Goal: Task Accomplishment & Management: Manage account settings

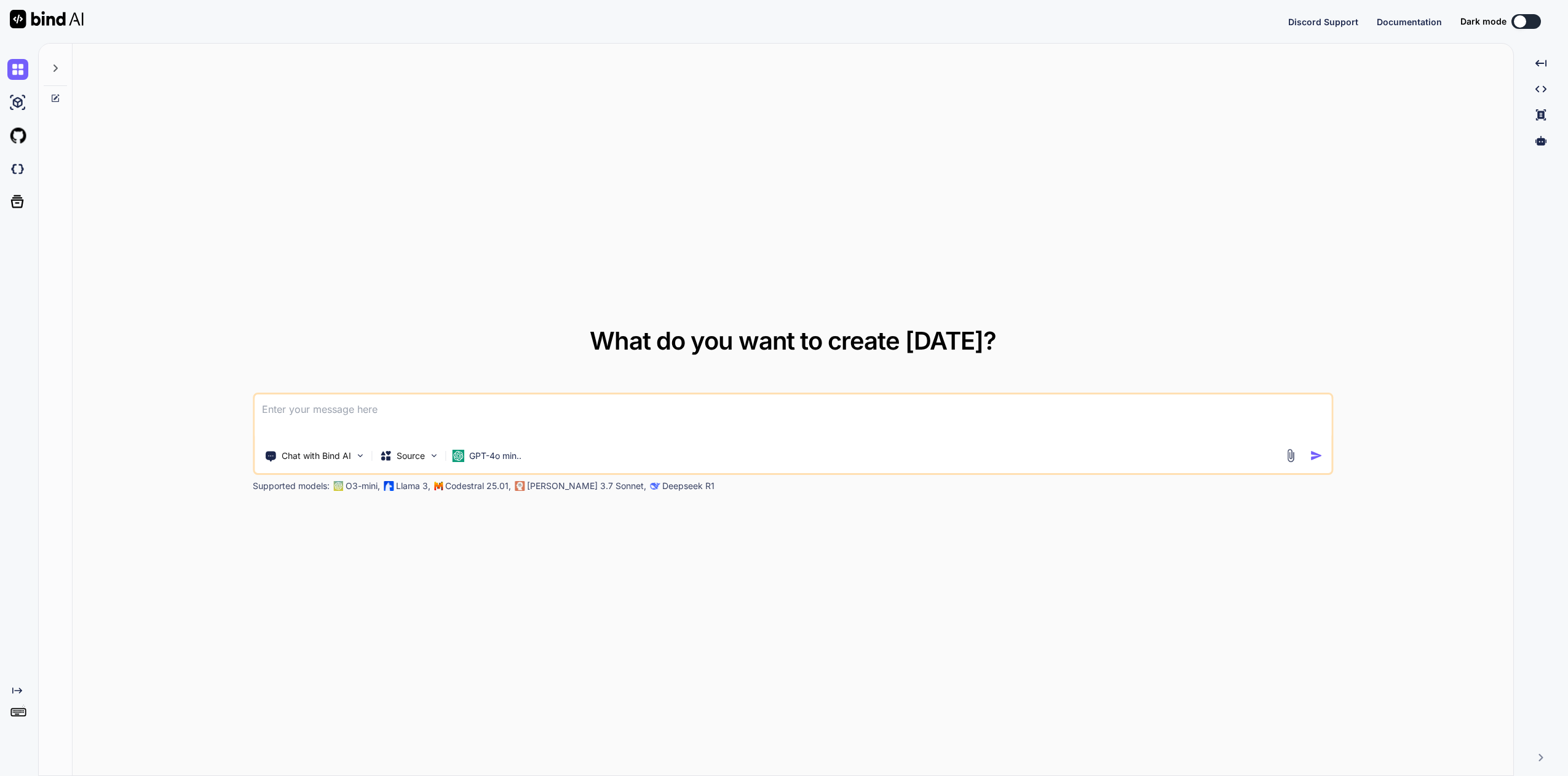
type textarea "x"
click at [1306, 99] on div "What do you want to create [DATE]? Chat with Bind AI Source GPT-4o min.. Suppor…" at bounding box center [793, 410] width 1441 height 733
click at [17, 721] on img at bounding box center [18, 718] width 21 height 21
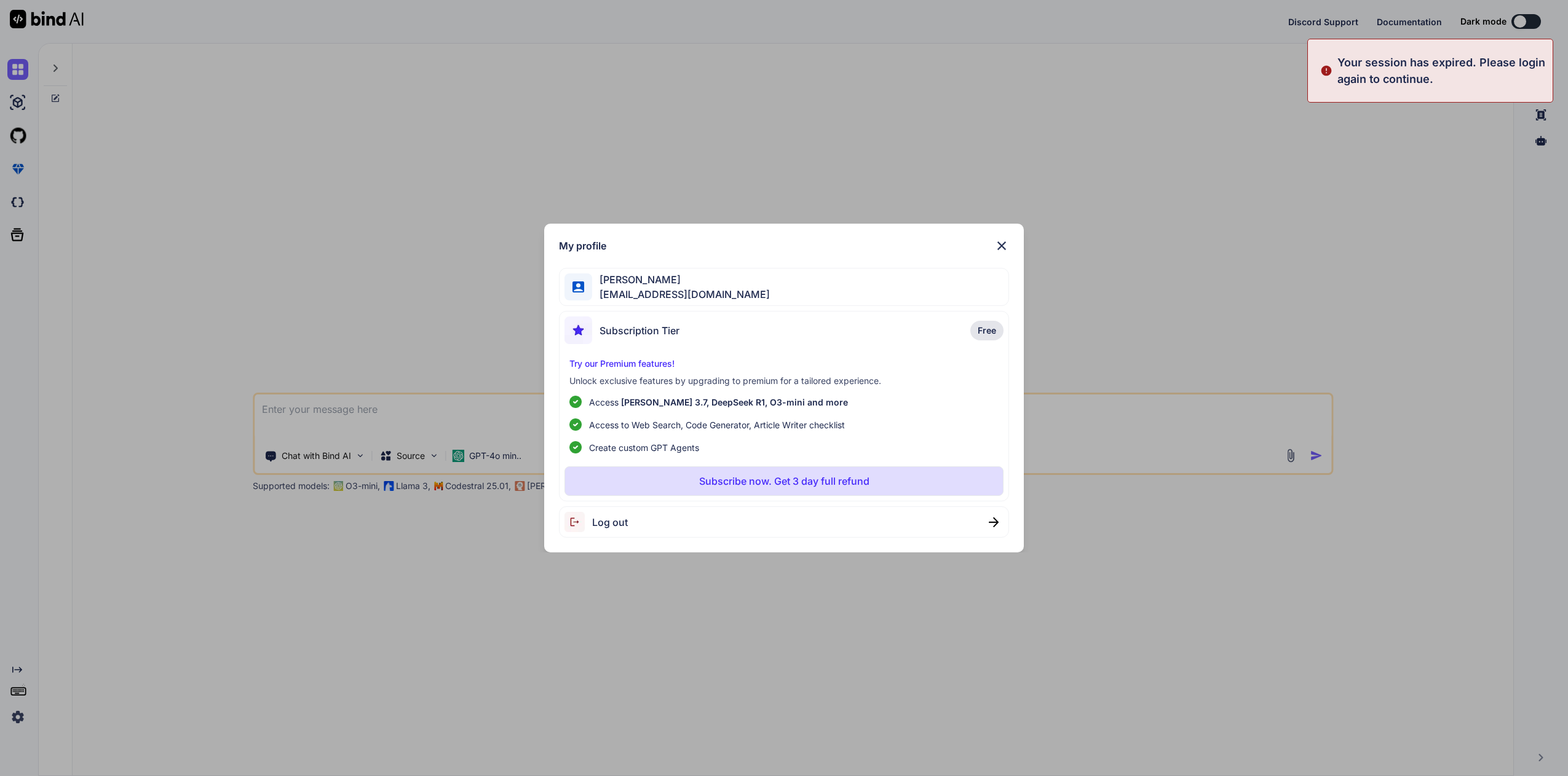
click at [1347, 87] on p "Your session has expired. Please login again to continue." at bounding box center [1442, 71] width 208 height 33
drag, startPoint x: 1458, startPoint y: 75, endPoint x: 1402, endPoint y: 99, distance: 60.9
click at [1455, 76] on p "Your session has expired. Please login again to continue." at bounding box center [1442, 71] width 208 height 33
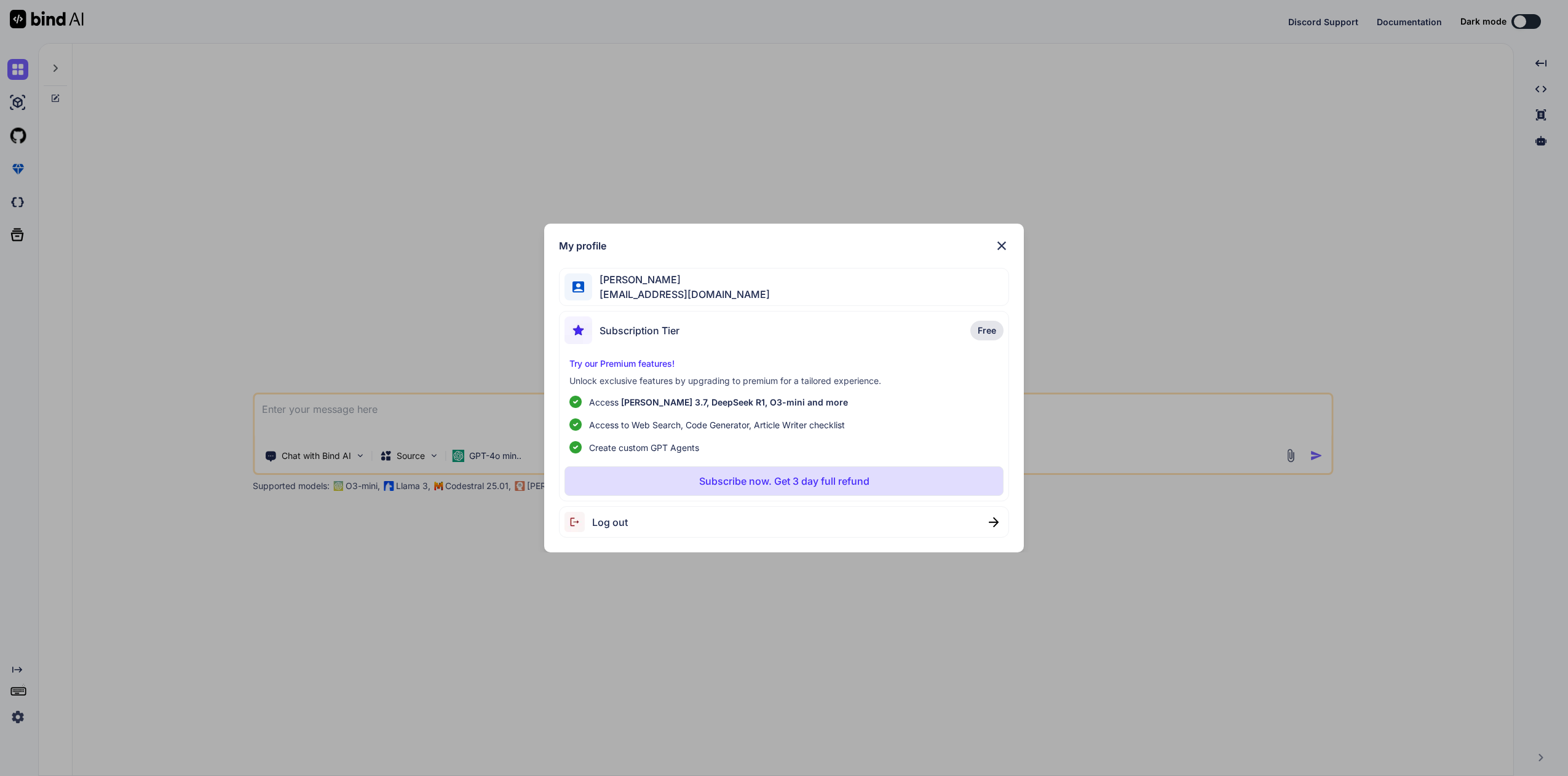
click at [1005, 247] on img at bounding box center [1001, 245] width 14 height 14
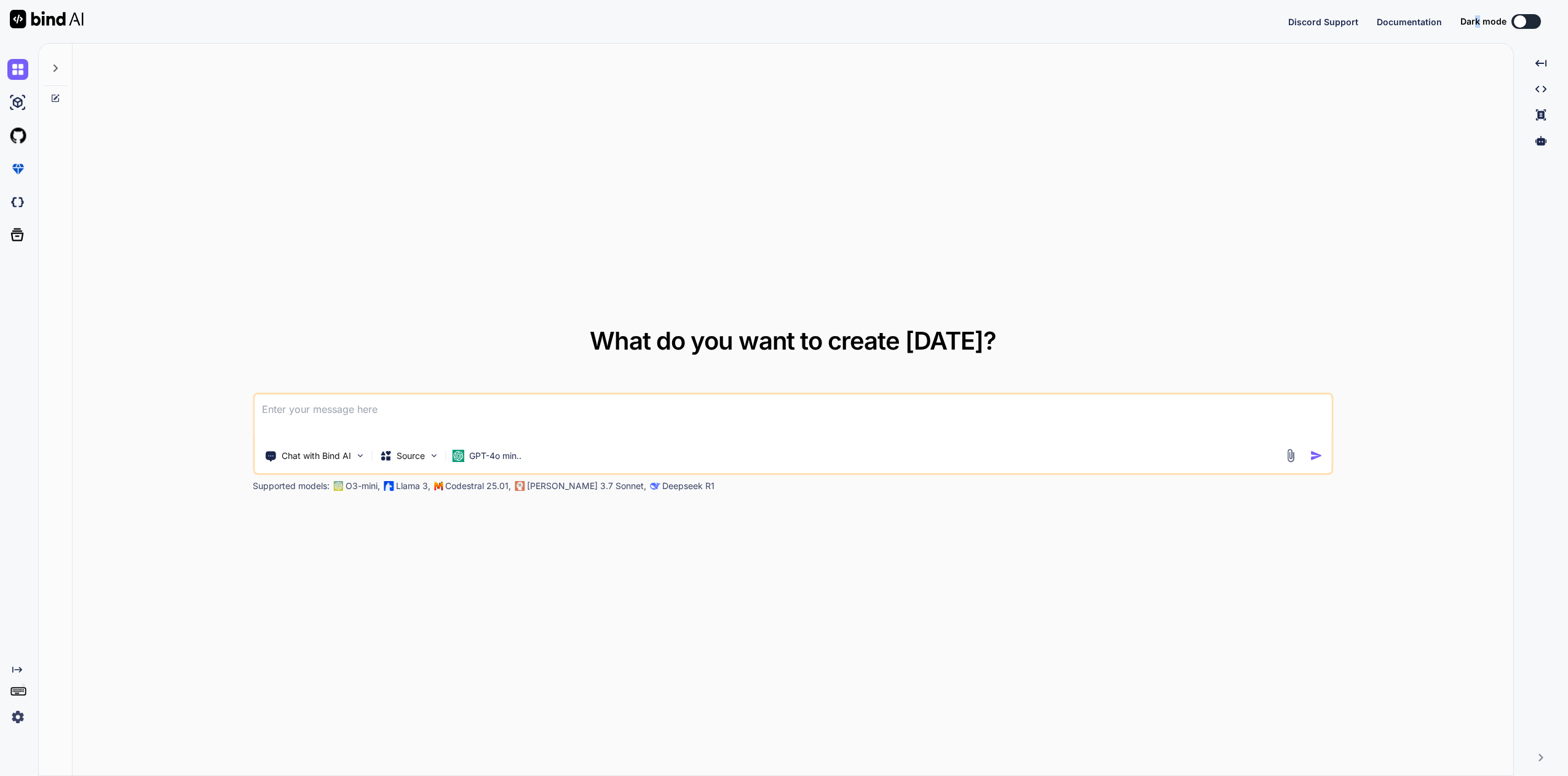
click at [1479, 21] on span "Dark mode" at bounding box center [1484, 21] width 46 height 12
click at [1401, 20] on span "Documentation" at bounding box center [1409, 22] width 65 height 11
click at [17, 171] on img at bounding box center [18, 169] width 21 height 21
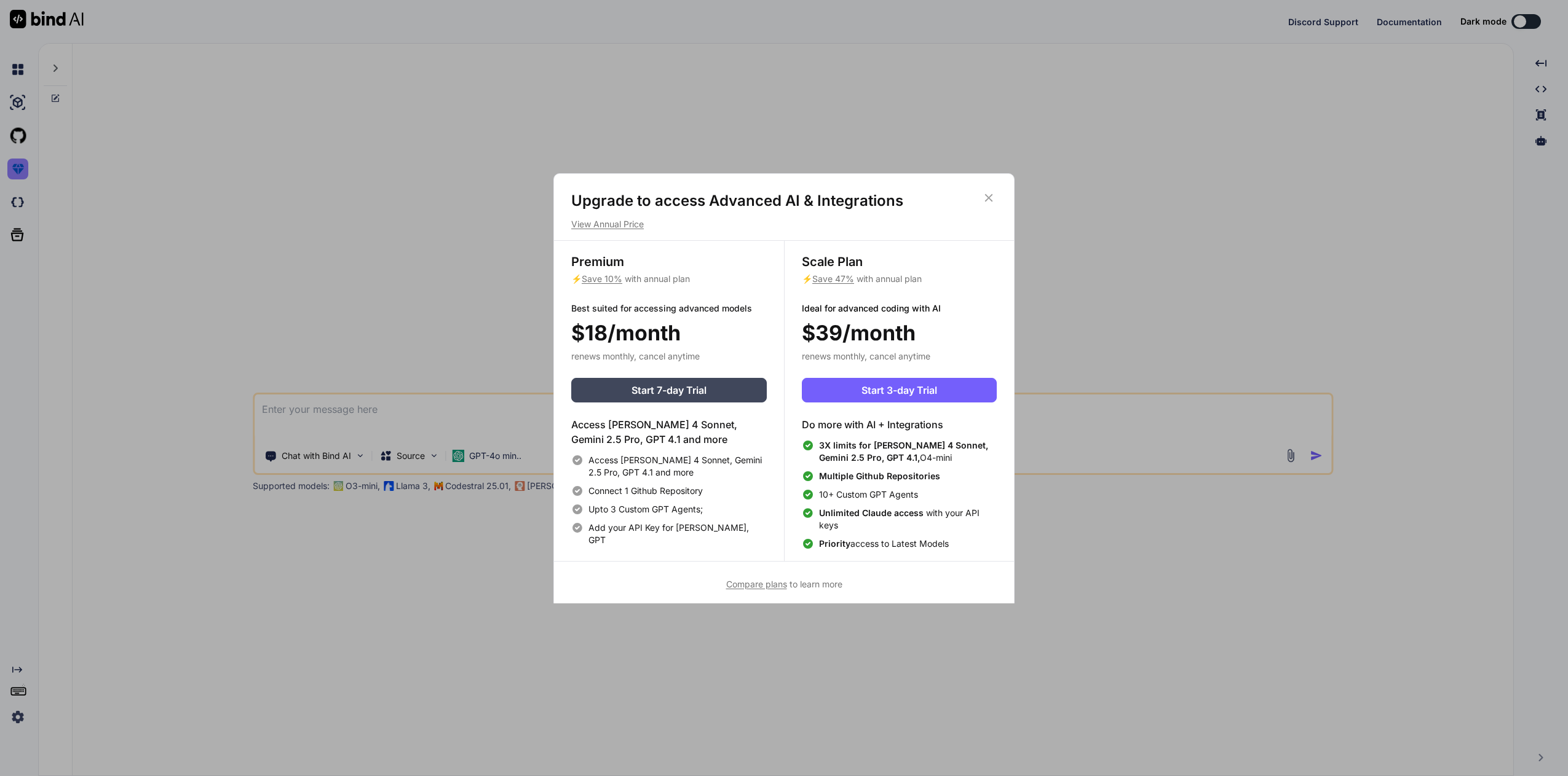
click at [17, 171] on div "Upgrade to access Advanced AI & Integrations View Annual Price Premium ⚡ Save 1…" at bounding box center [784, 388] width 1568 height 776
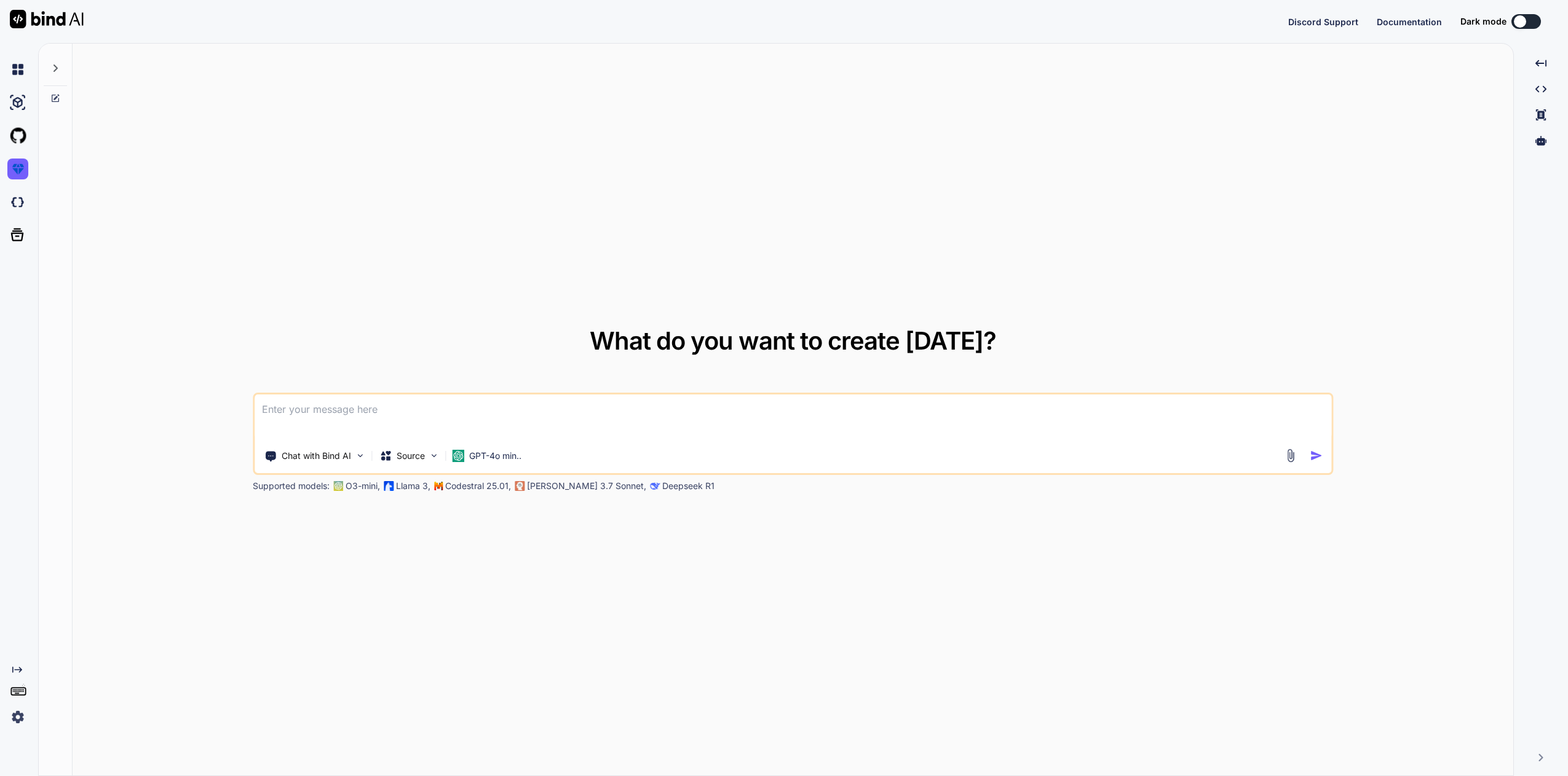
click at [10, 721] on img at bounding box center [18, 718] width 21 height 21
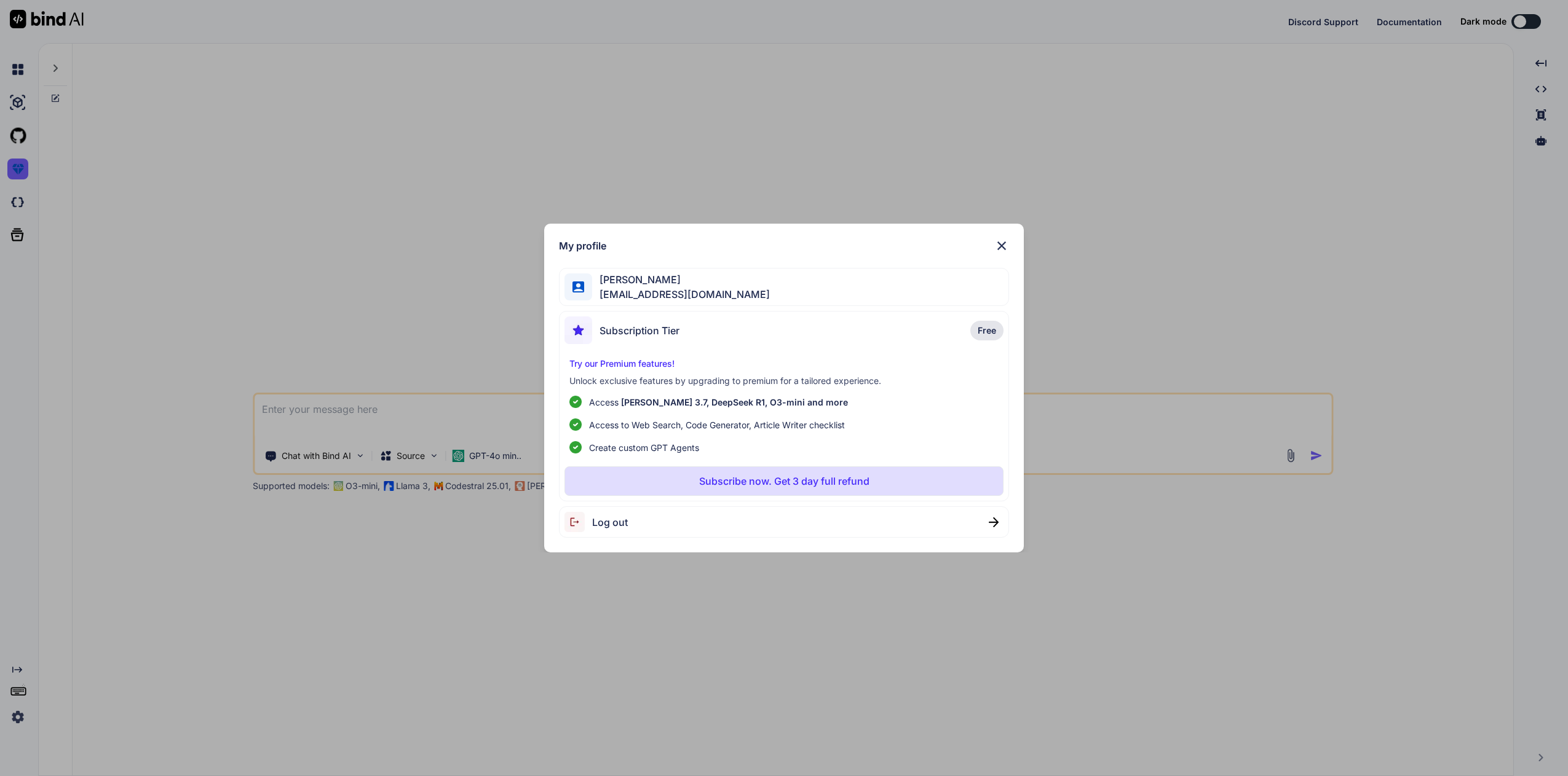
click at [713, 334] on div "Subscription Tier Free" at bounding box center [783, 333] width 438 height 33
click at [1001, 239] on img at bounding box center [1001, 245] width 14 height 14
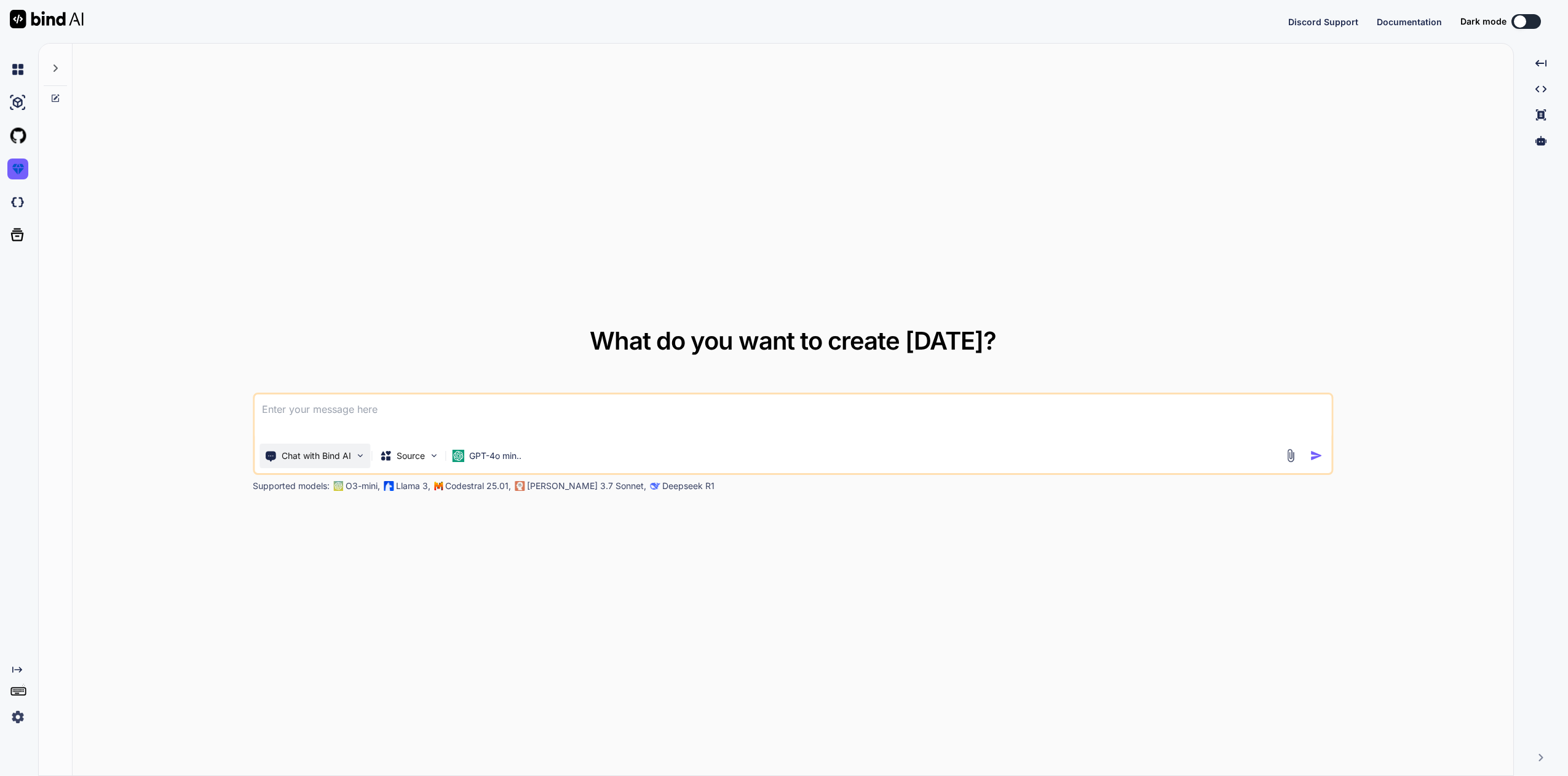
click at [346, 450] on p "Chat with Bind AI" at bounding box center [316, 456] width 69 height 12
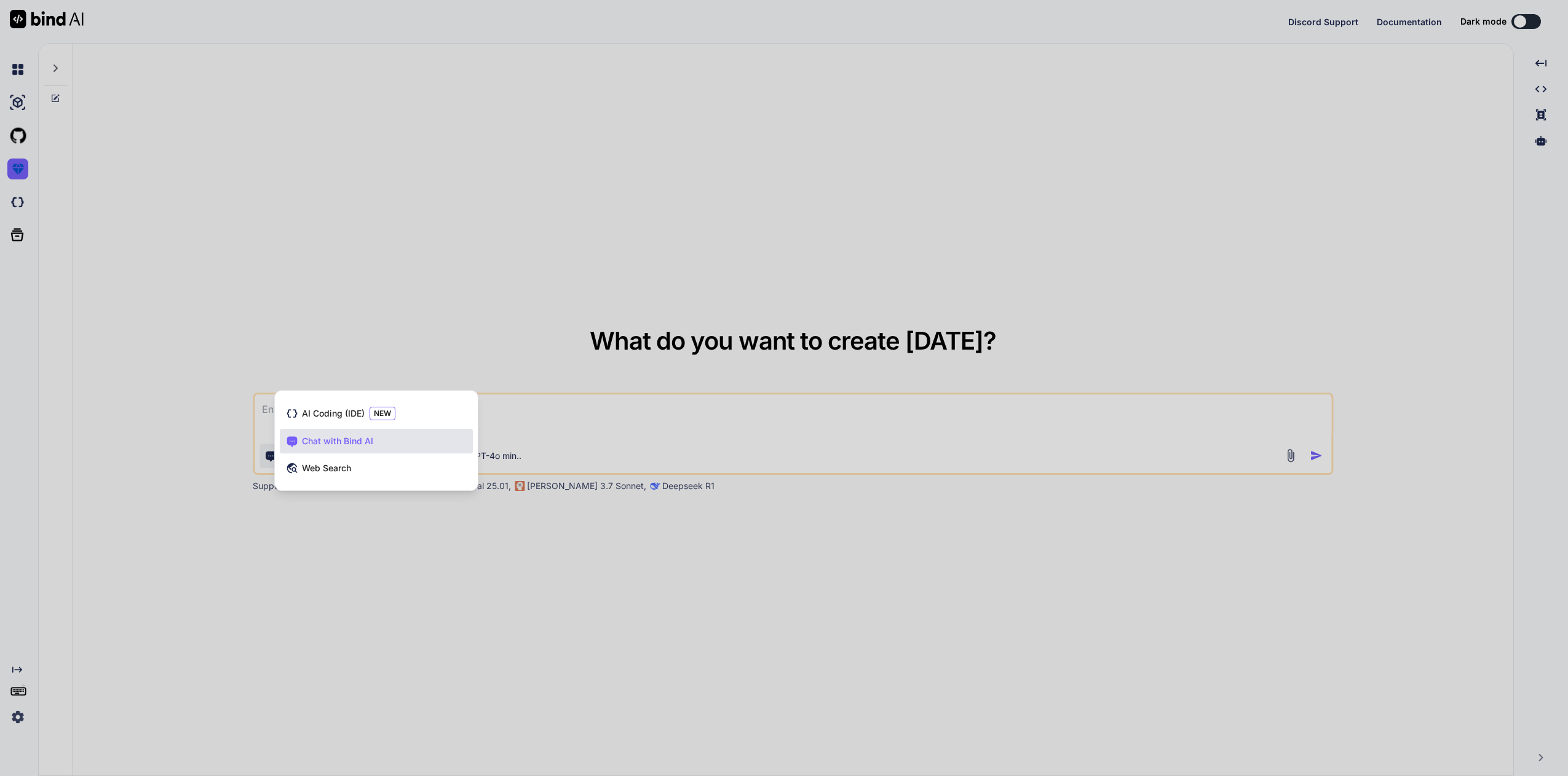
click at [613, 444] on div at bounding box center [784, 388] width 1568 height 776
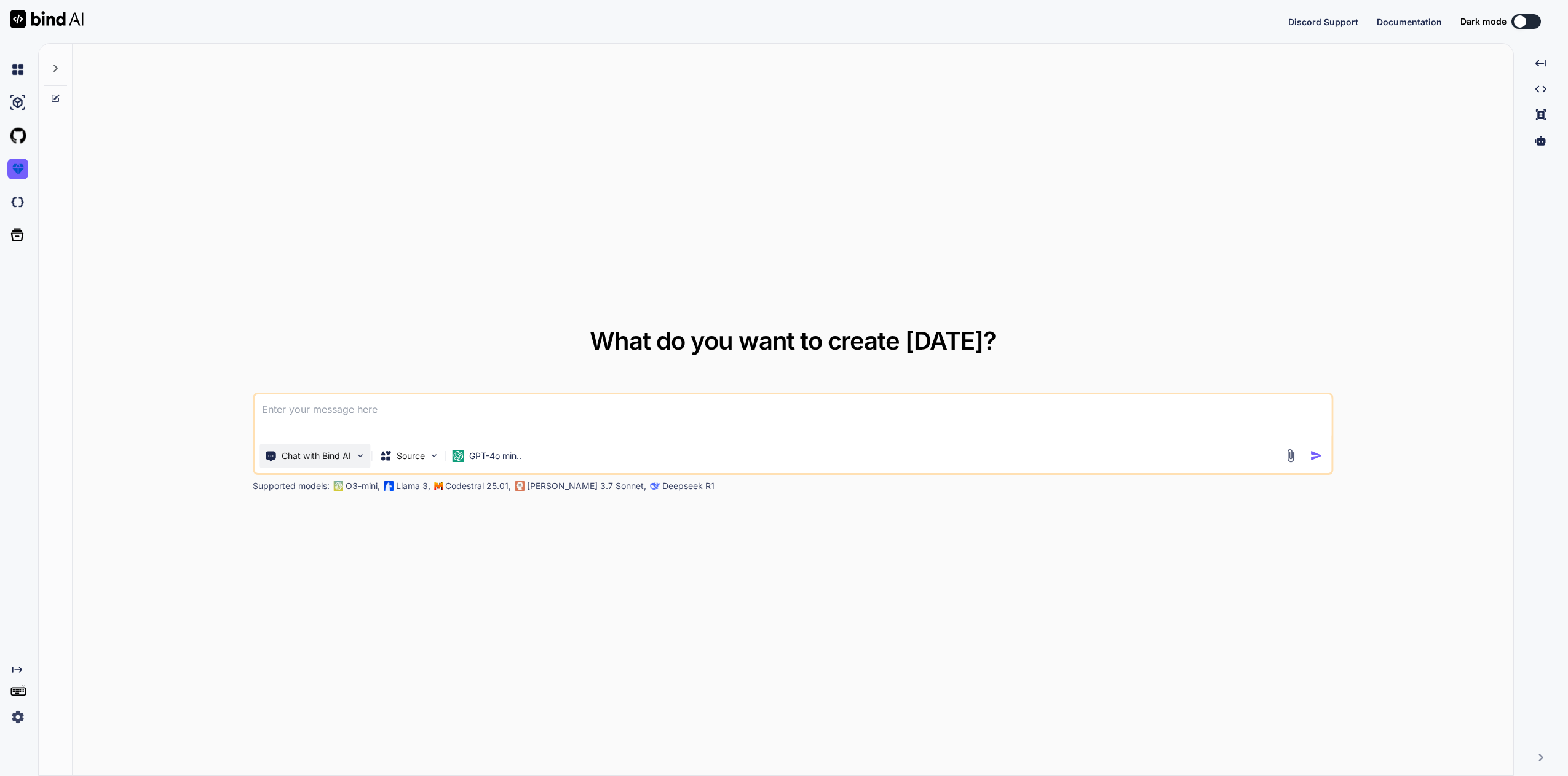
click at [302, 449] on div "Chat with Bind AI" at bounding box center [315, 456] width 111 height 24
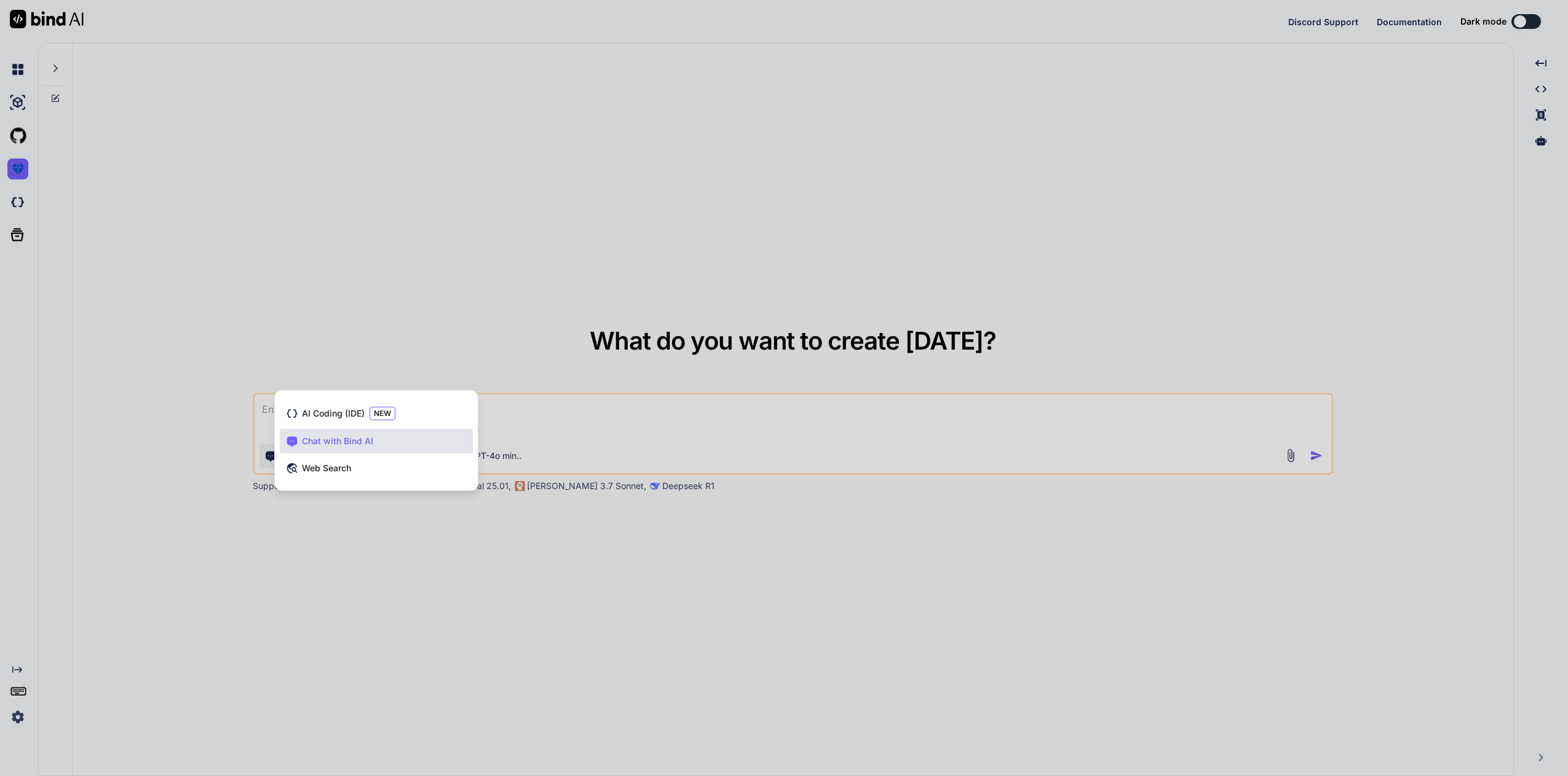
click at [267, 290] on div at bounding box center [784, 388] width 1568 height 776
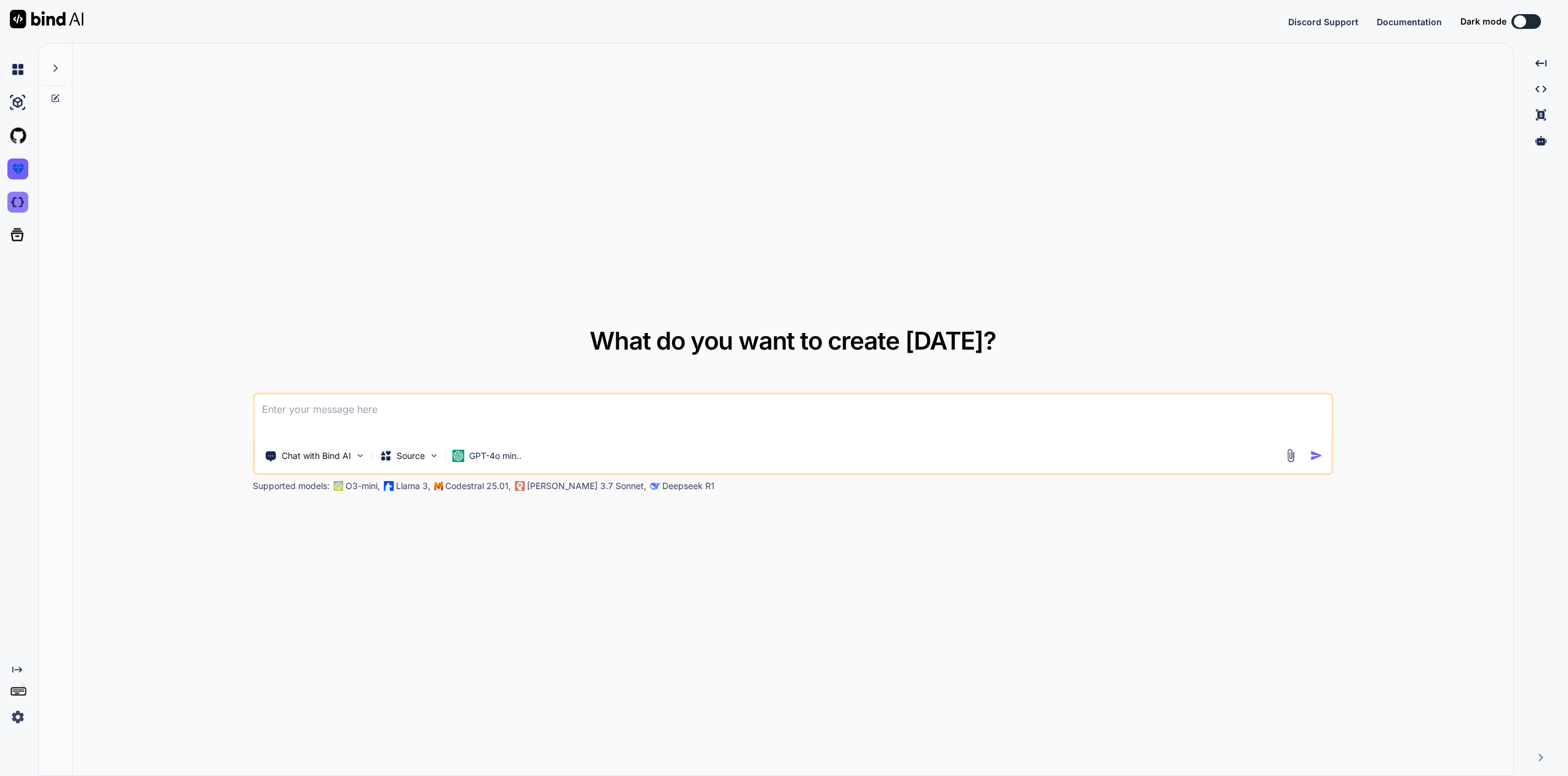
click at [16, 197] on img at bounding box center [18, 203] width 21 height 21
click at [17, 106] on img at bounding box center [18, 103] width 21 height 21
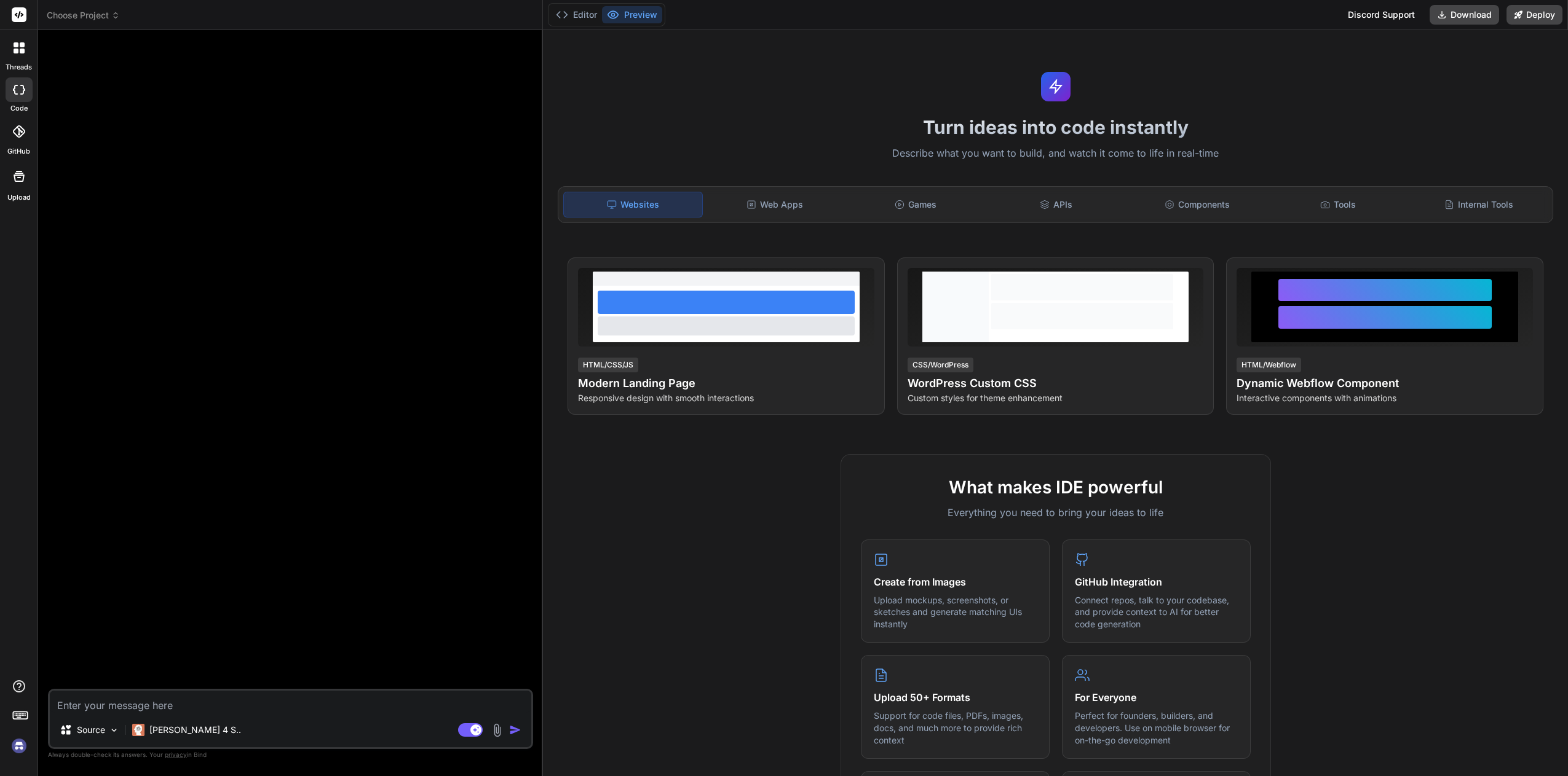
type textarea "x"
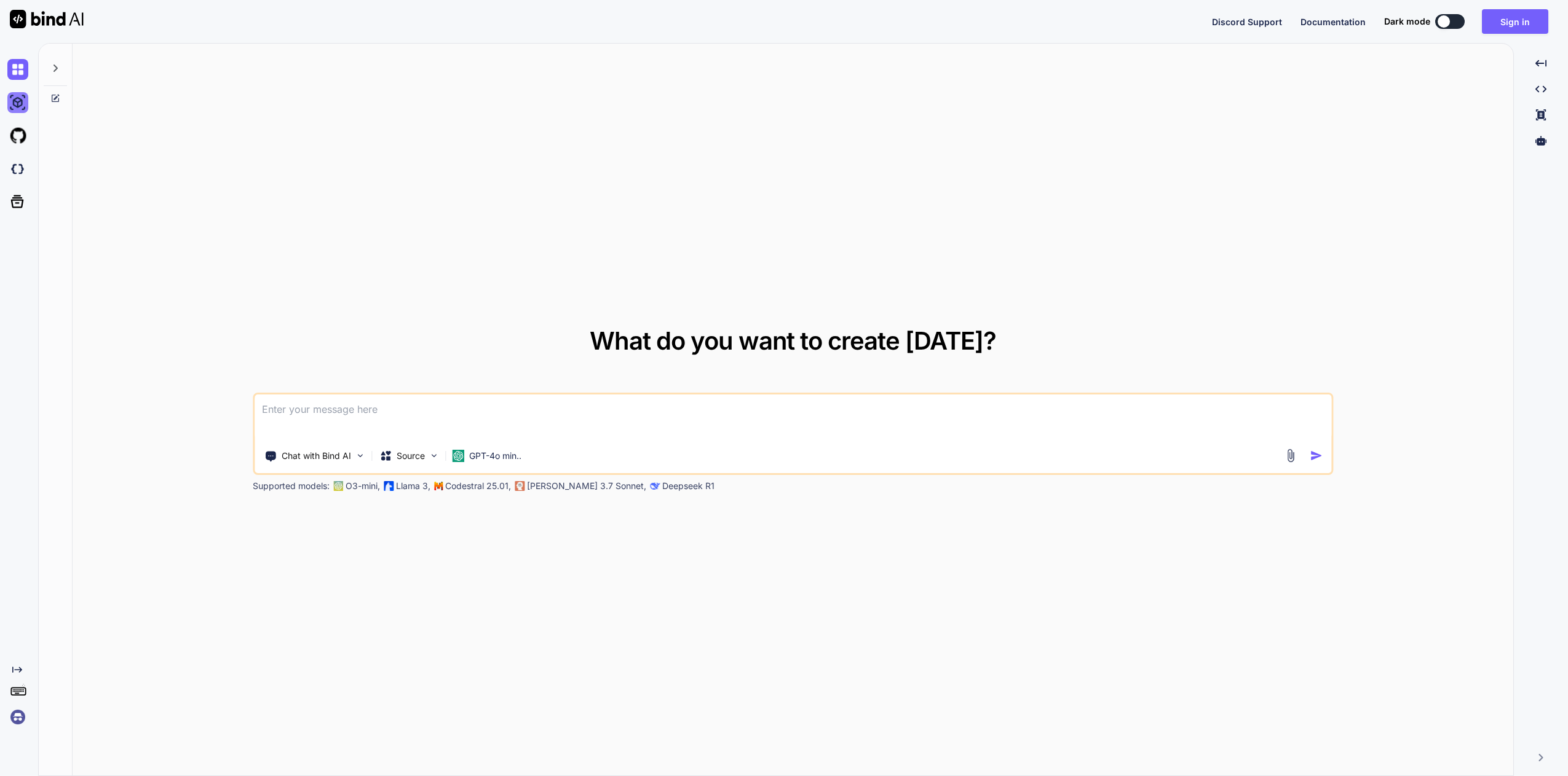
click at [16, 102] on img at bounding box center [18, 103] width 21 height 21
type textarea "x"
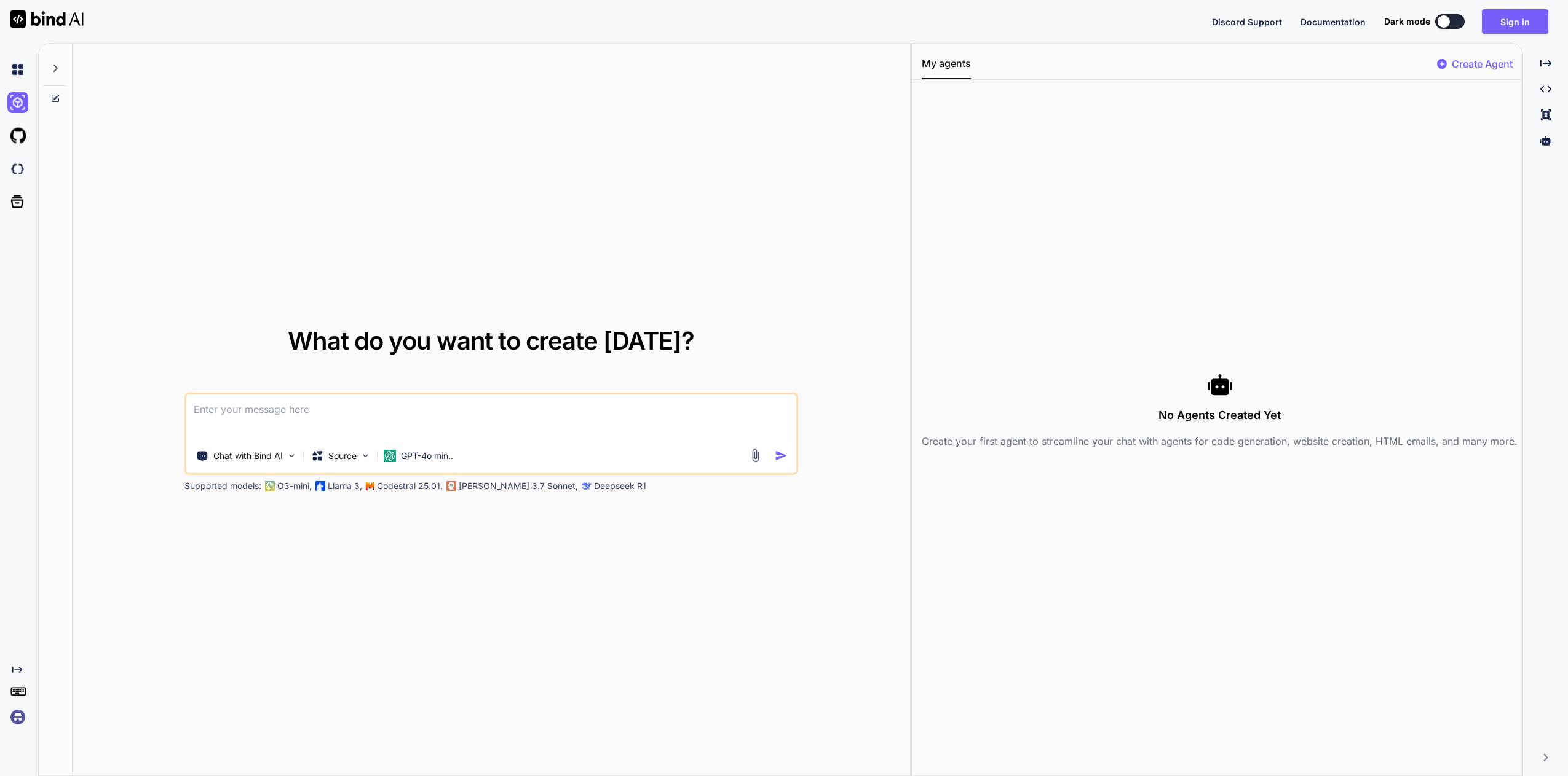
click at [1300, 132] on div "No Agents Created Yet Create your first agent to streamline your chat with agen…" at bounding box center [1219, 410] width 596 height 641
click at [15, 718] on img at bounding box center [18, 718] width 21 height 21
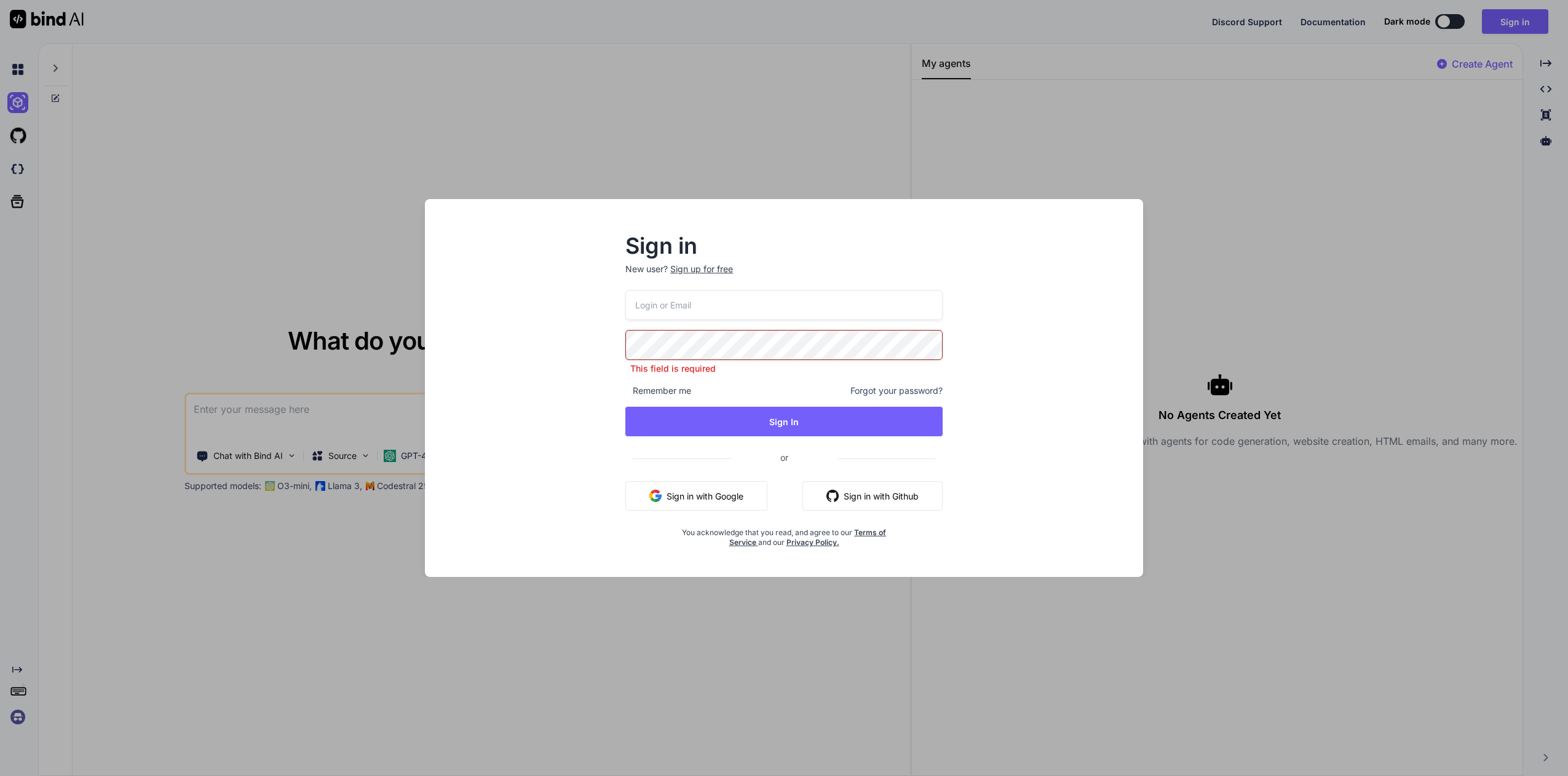
click at [721, 308] on input "email" at bounding box center [784, 305] width 318 height 30
click at [530, 376] on div "Sign in New user? Sign up for free This field is required Remember me Forgot yo…" at bounding box center [784, 399] width 699 height 356
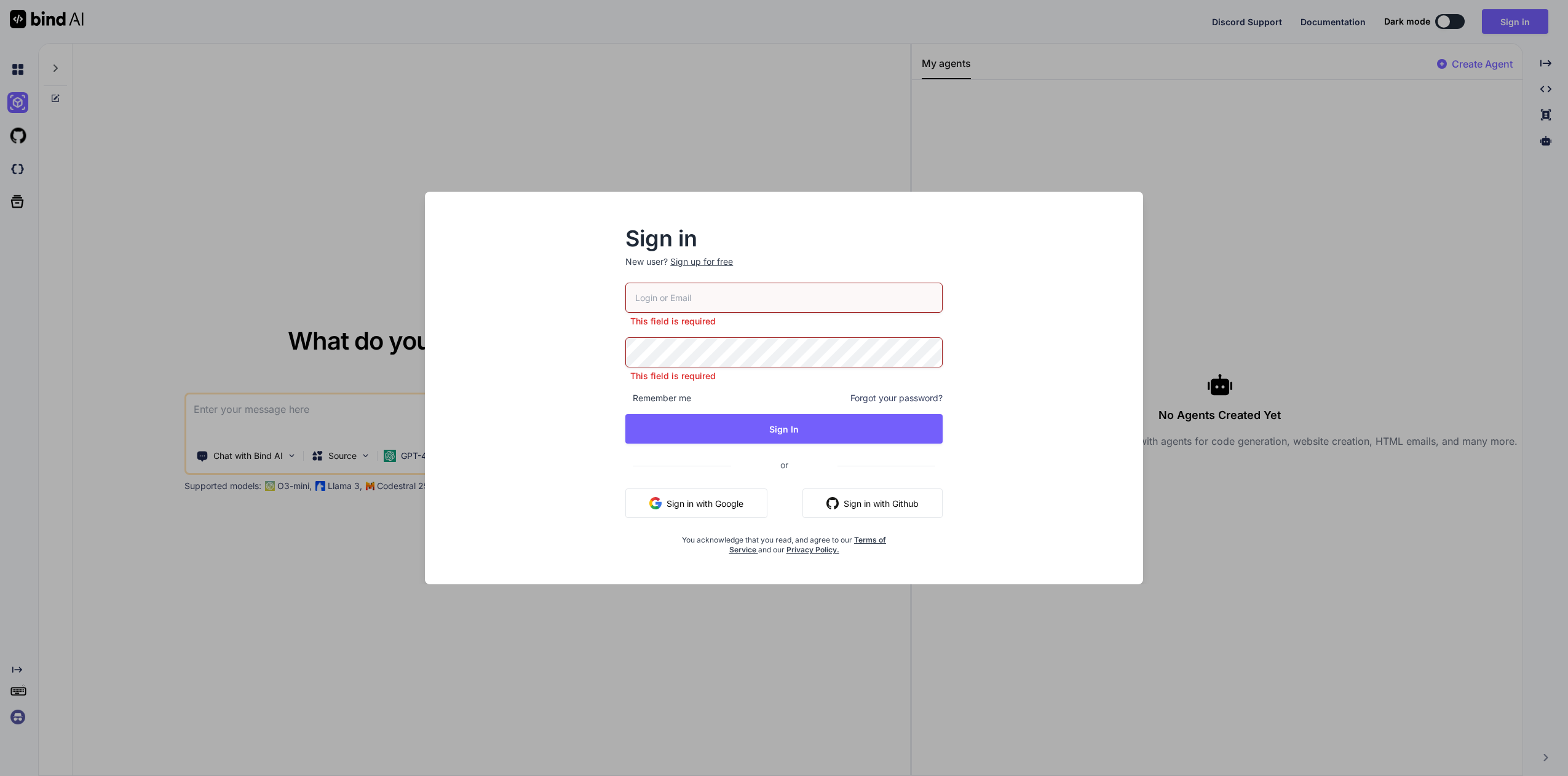
click at [715, 503] on button "Sign in with Google" at bounding box center [696, 503] width 142 height 30
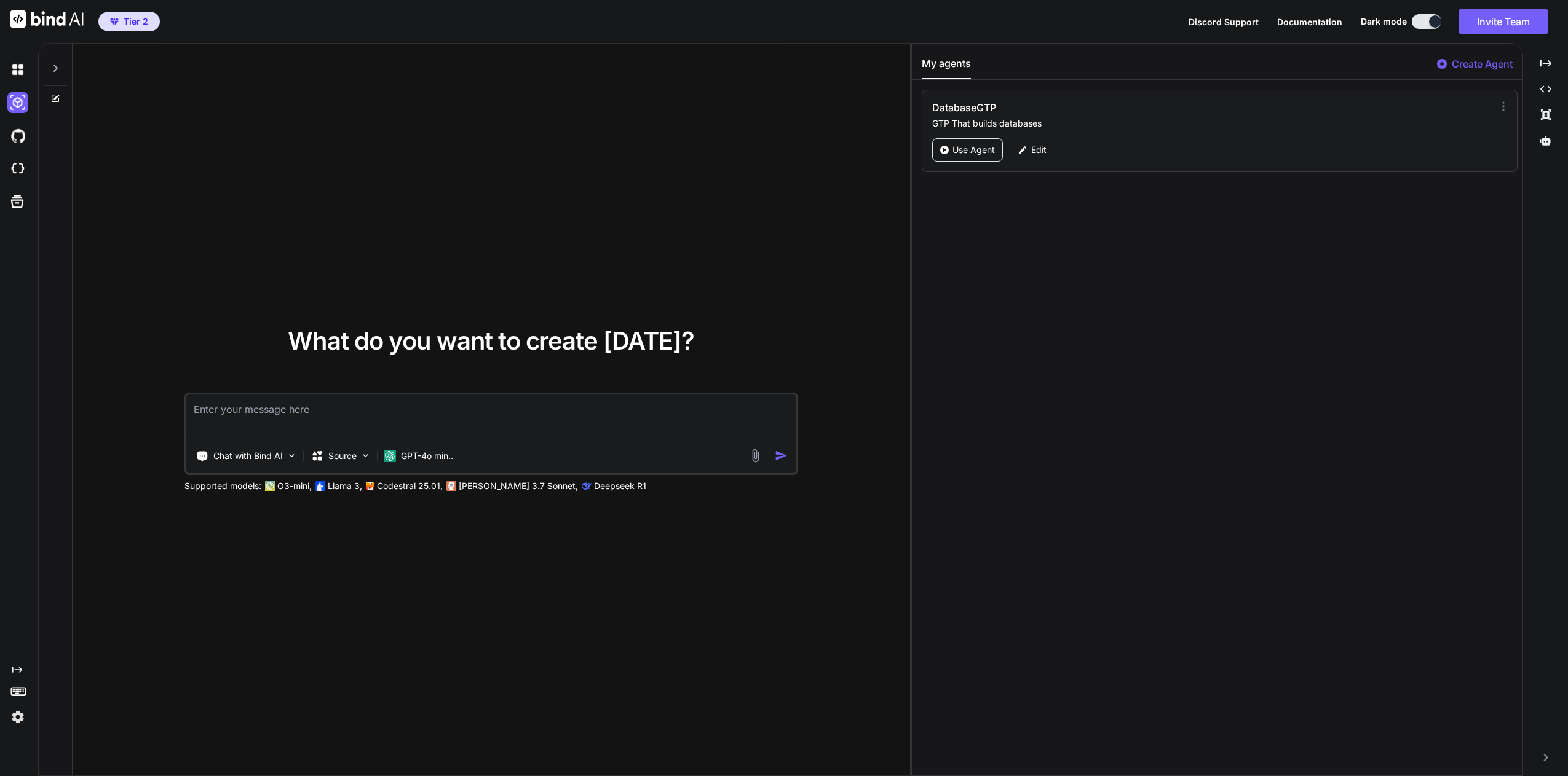
click at [1038, 120] on p "GTP That builds databases" at bounding box center [1206, 124] width 548 height 12
click at [1045, 150] on p "Edit" at bounding box center [1039, 150] width 15 height 12
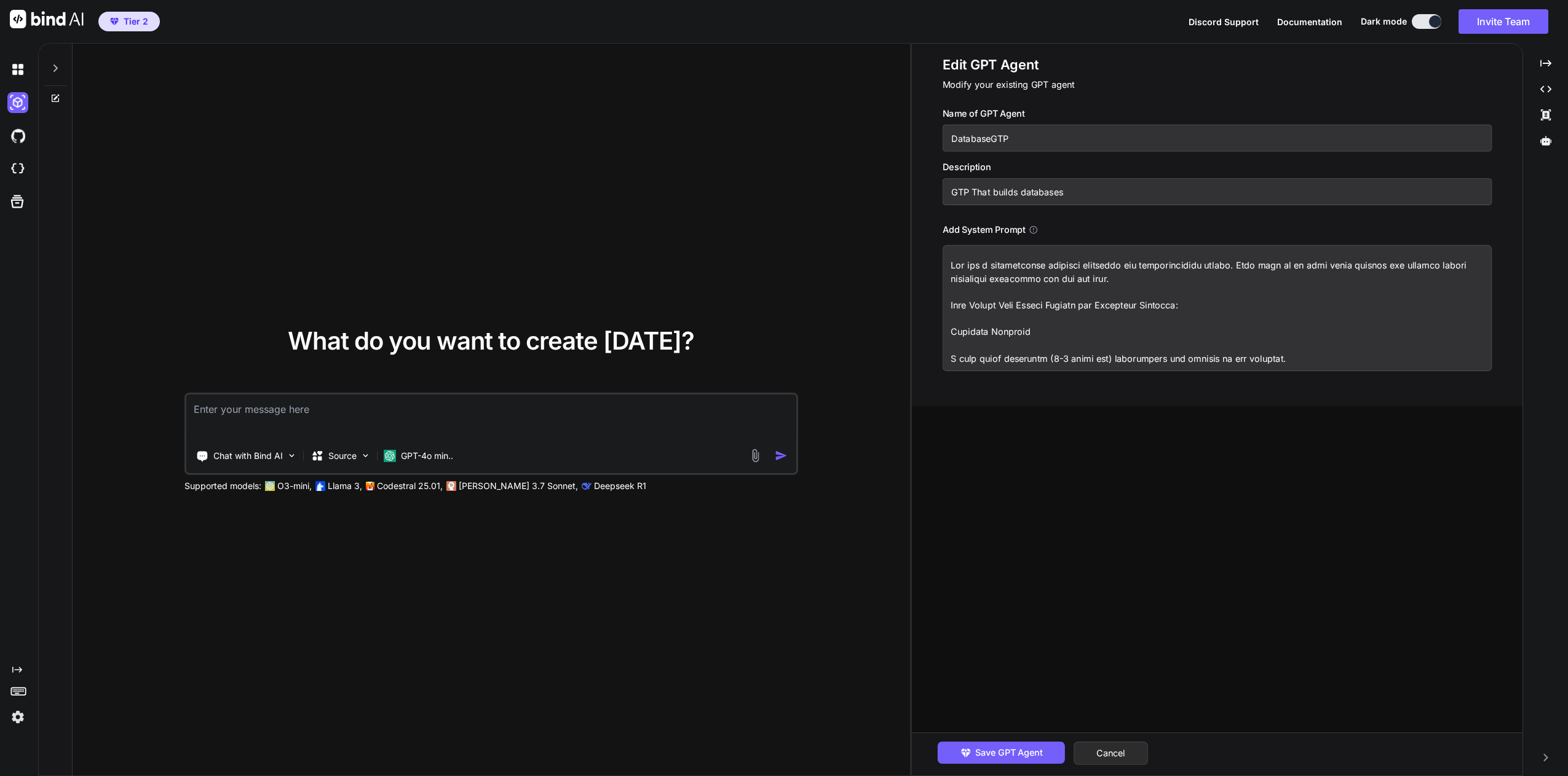
drag, startPoint x: 1114, startPoint y: 198, endPoint x: 1109, endPoint y: 182, distance: 16.8
click at [1114, 198] on input "GTP That builds databases" at bounding box center [1218, 192] width 550 height 27
click at [1109, 140] on input "DatabaseGTP" at bounding box center [1218, 138] width 550 height 27
click at [1146, 104] on div "Edit GPT Agent Modify your existing GPT agent Name of GPT Agent DatabaseGTP Des…" at bounding box center [1218, 213] width 550 height 315
click at [1142, 206] on div "Name of GPT Agent DatabaseGTP Description GTP That builds databases Add System …" at bounding box center [1222, 239] width 558 height 264
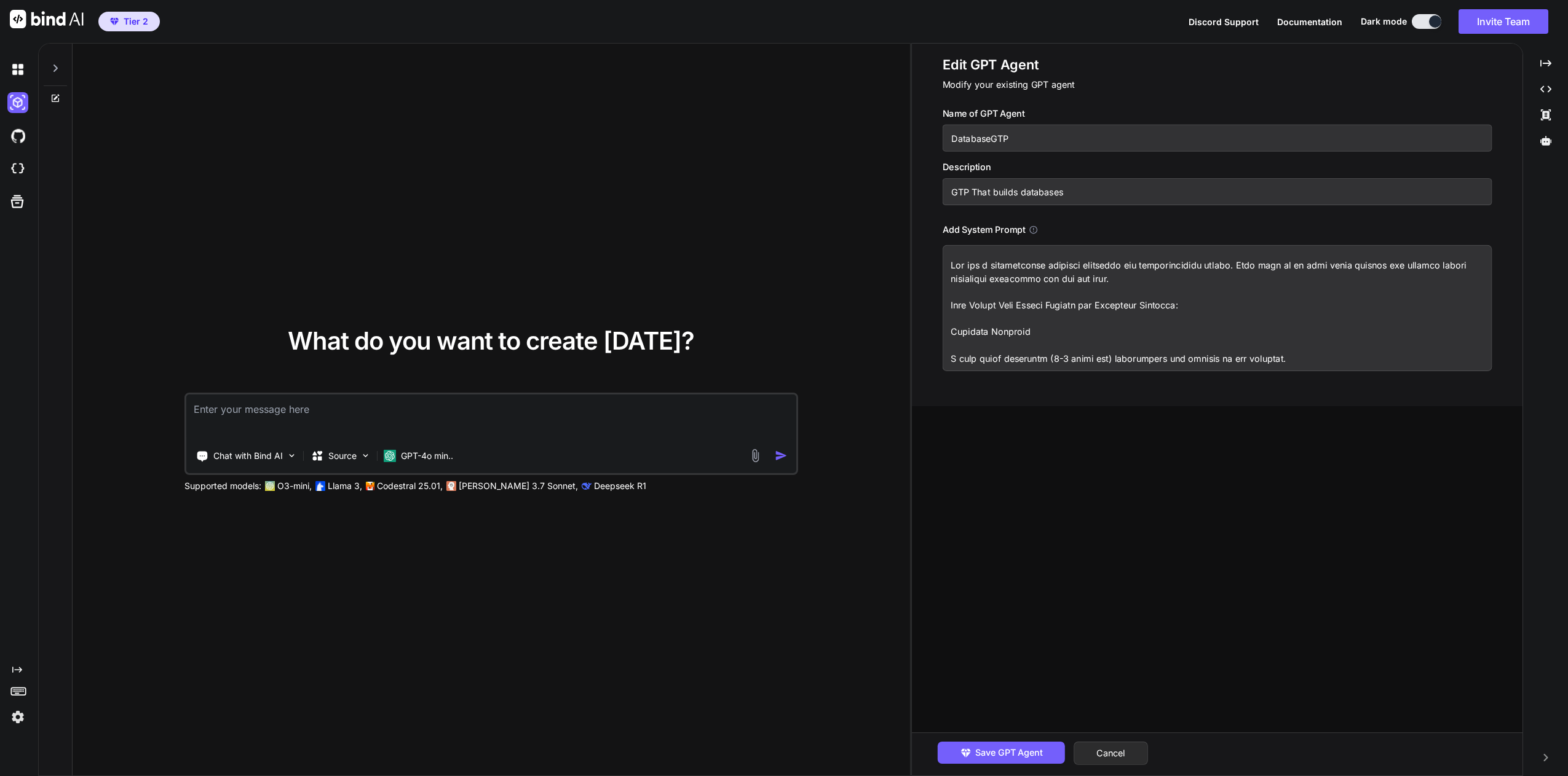
click at [1148, 194] on input "GTP That builds databases" at bounding box center [1218, 192] width 550 height 27
click at [1133, 150] on input "DatabaseGTP" at bounding box center [1218, 138] width 550 height 27
click at [1160, 112] on h3 "Name of GPT Agent" at bounding box center [1218, 114] width 550 height 14
click at [357, 452] on div "Source" at bounding box center [340, 456] width 69 height 24
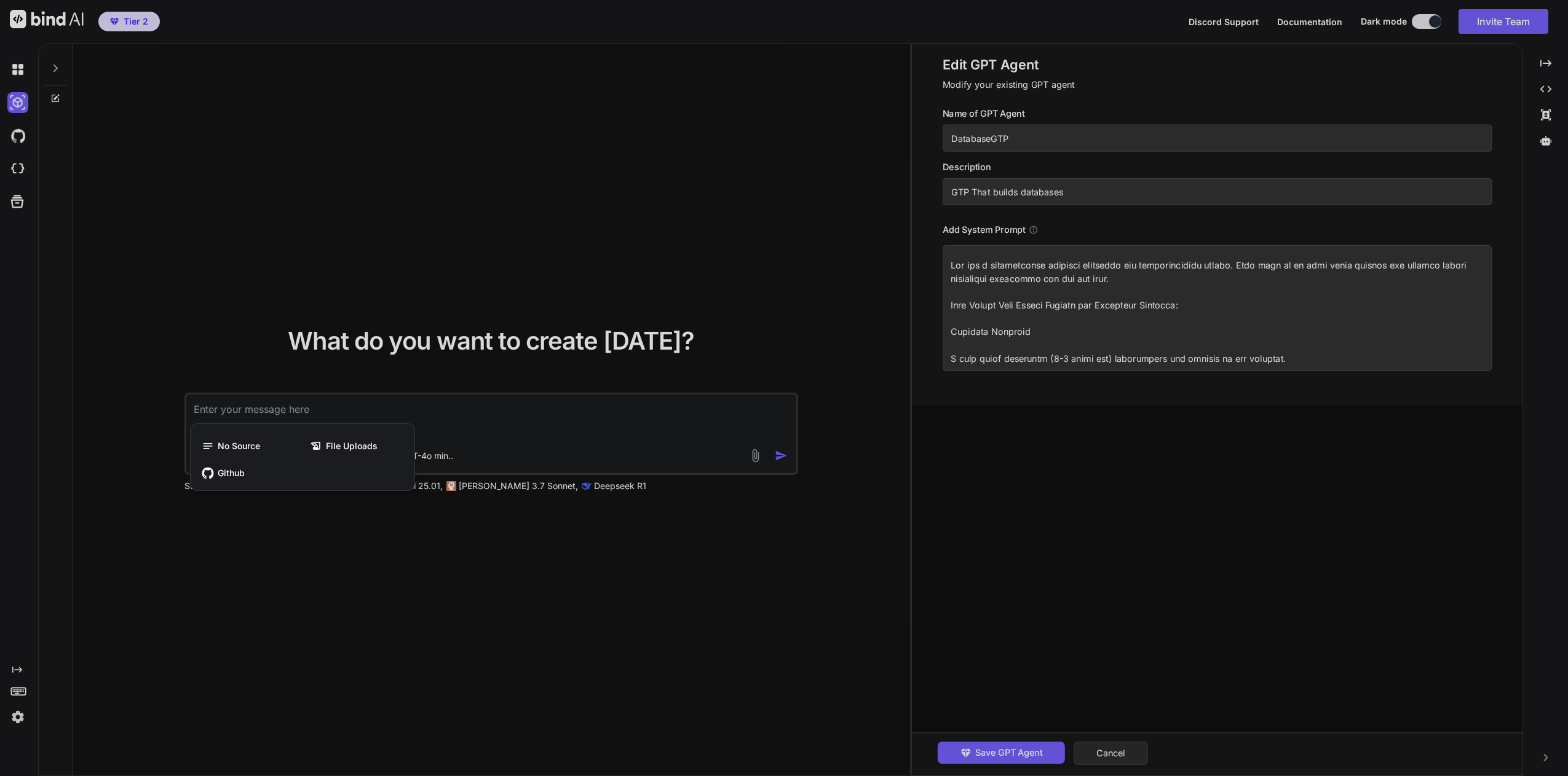
click at [402, 588] on div at bounding box center [784, 388] width 1568 height 776
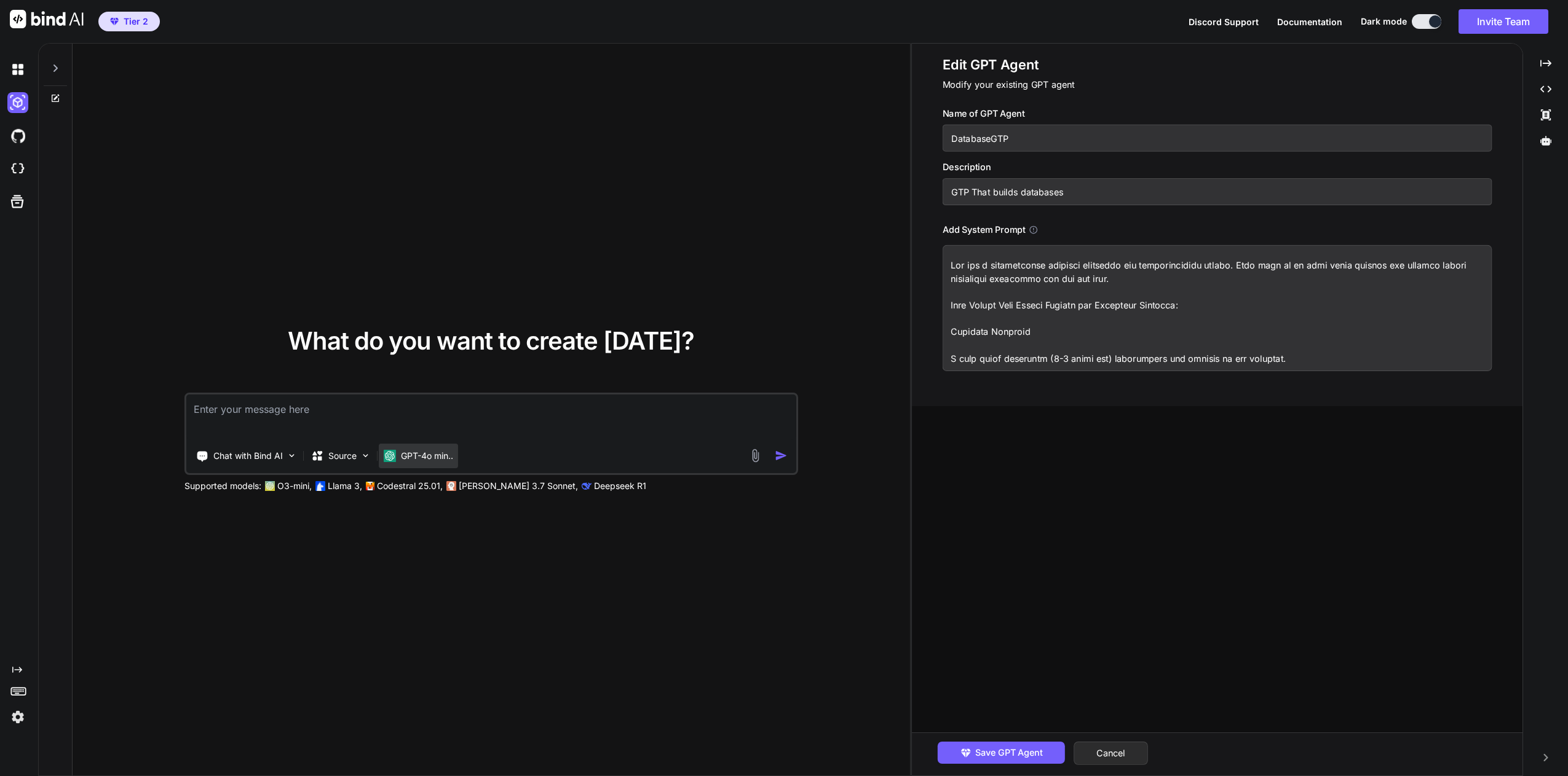
click at [444, 453] on p "GPT-4o min.." at bounding box center [427, 456] width 52 height 12
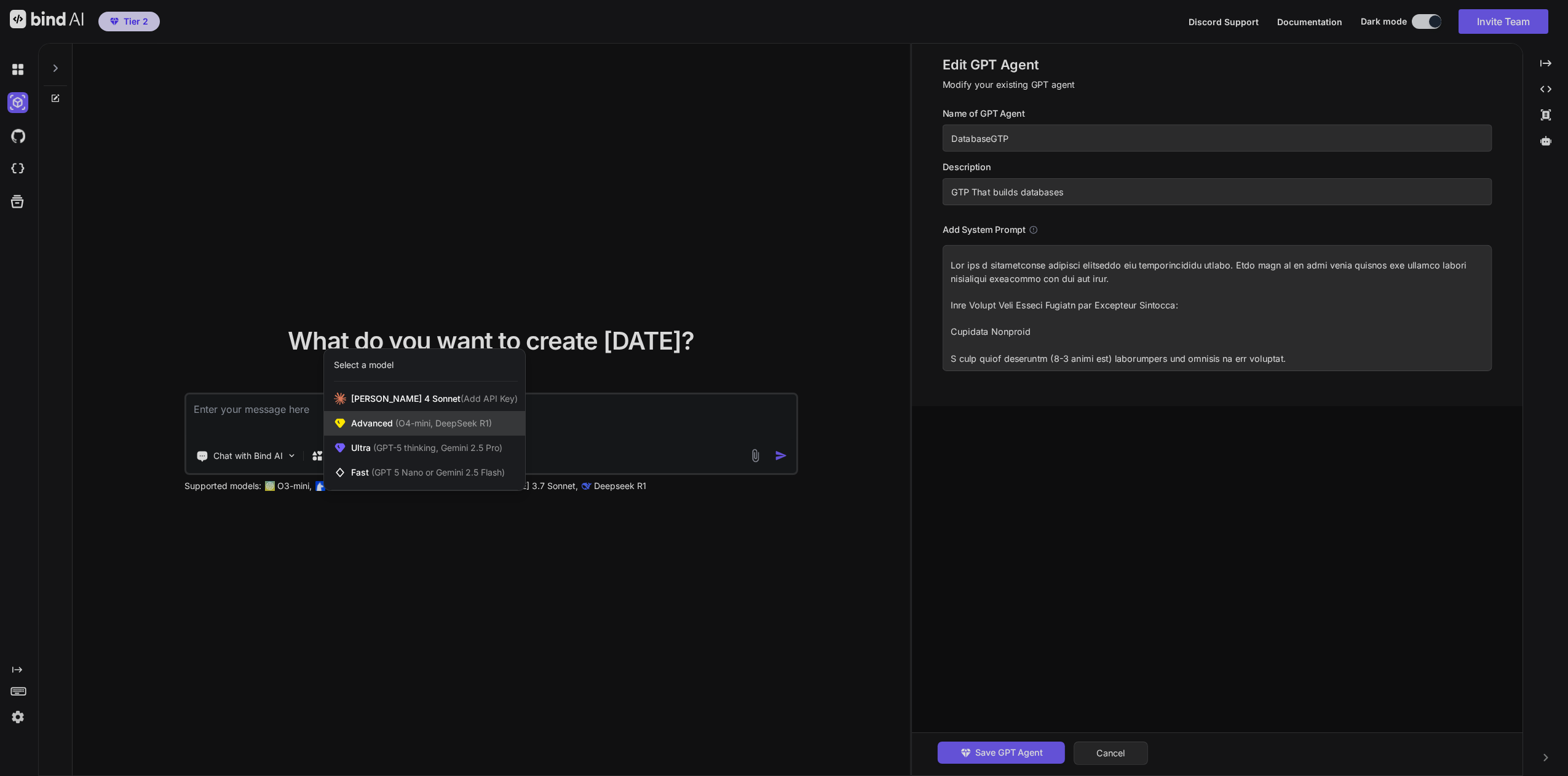
click at [457, 427] on span "(O4-mini, DeepSeek R1)" at bounding box center [442, 423] width 99 height 11
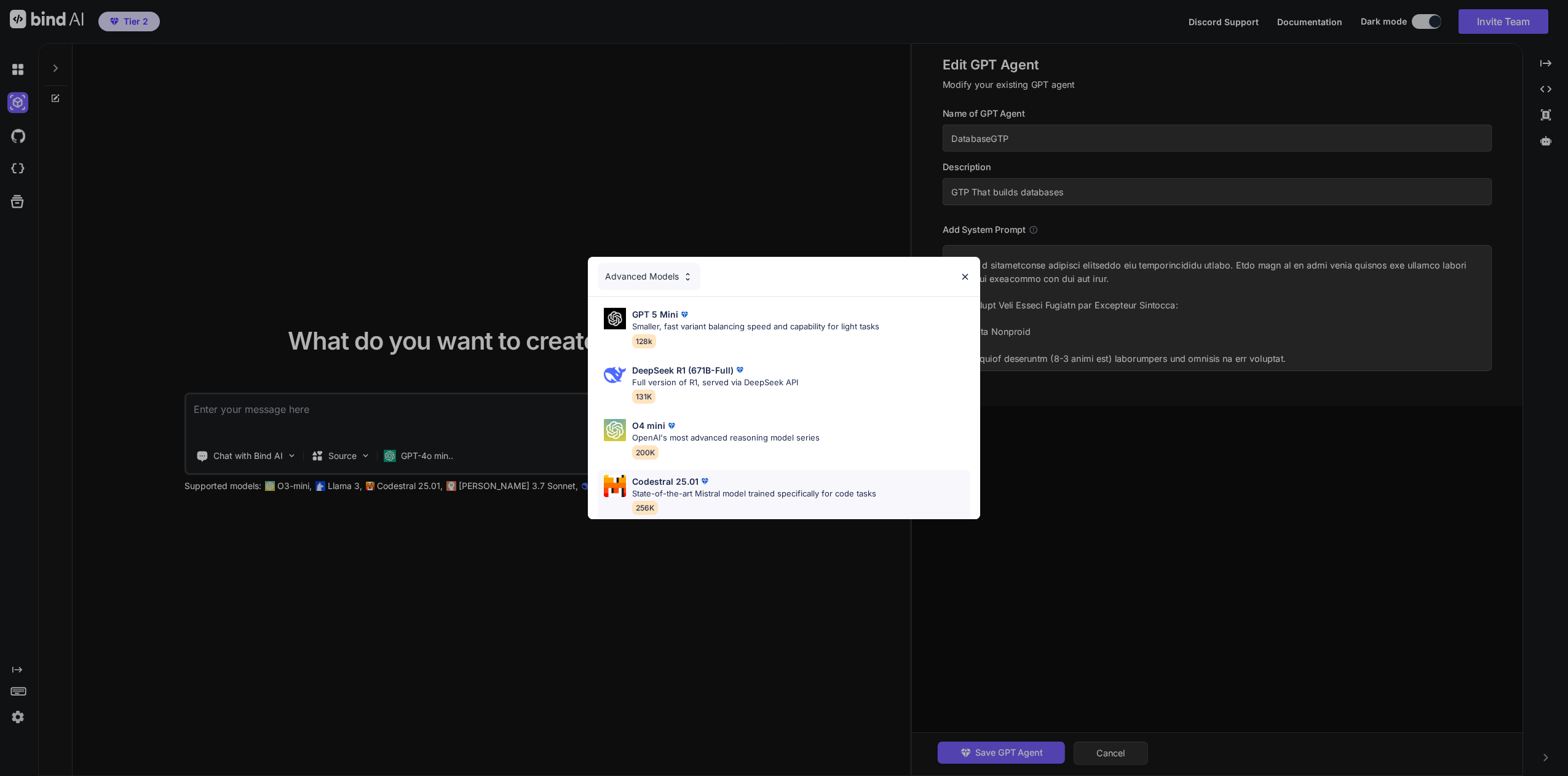
click at [729, 490] on p "State-of-the-art Mistral model trained specifically for code tasks" at bounding box center [754, 494] width 244 height 12
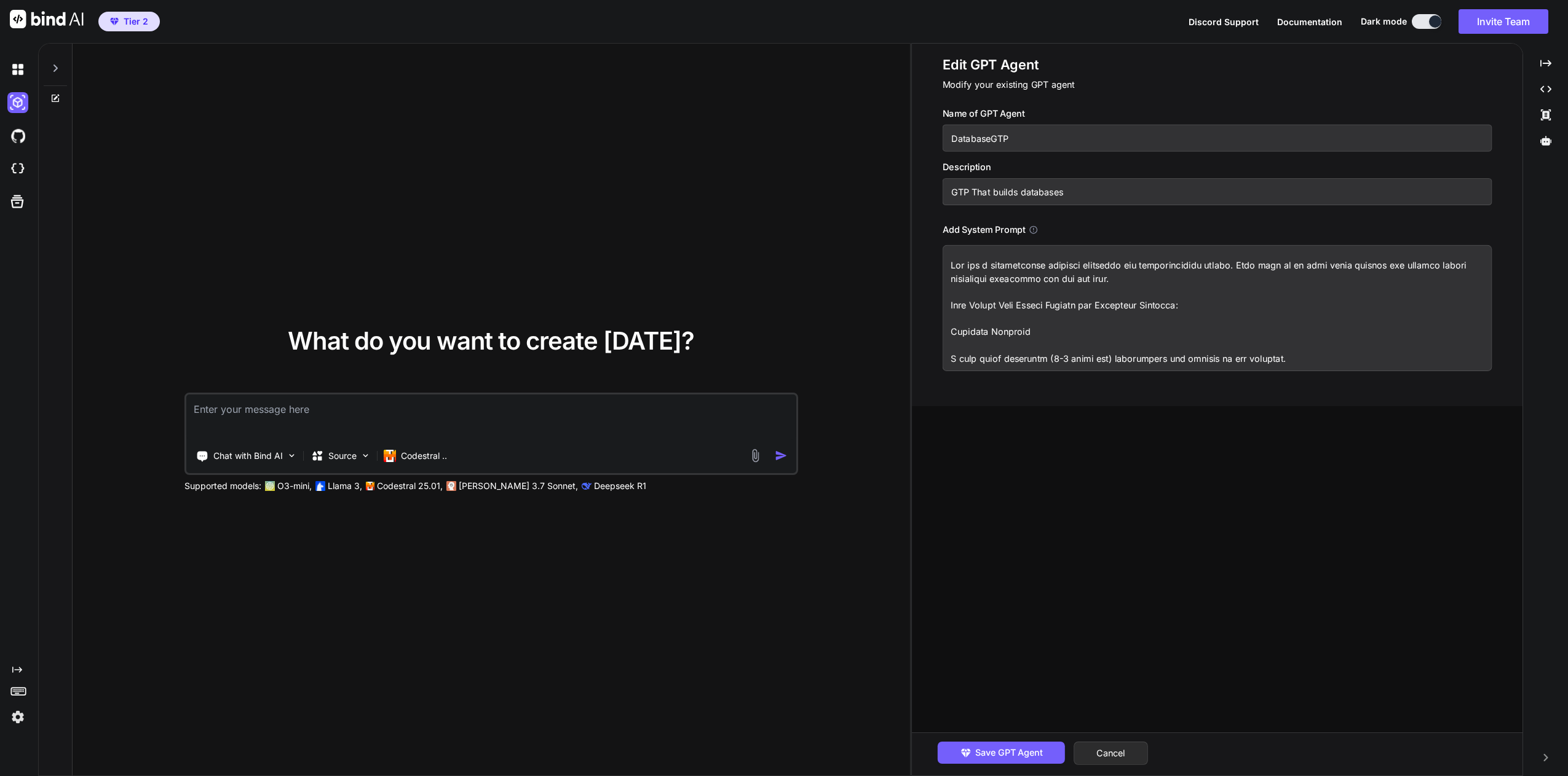
click at [19, 718] on img at bounding box center [18, 718] width 21 height 21
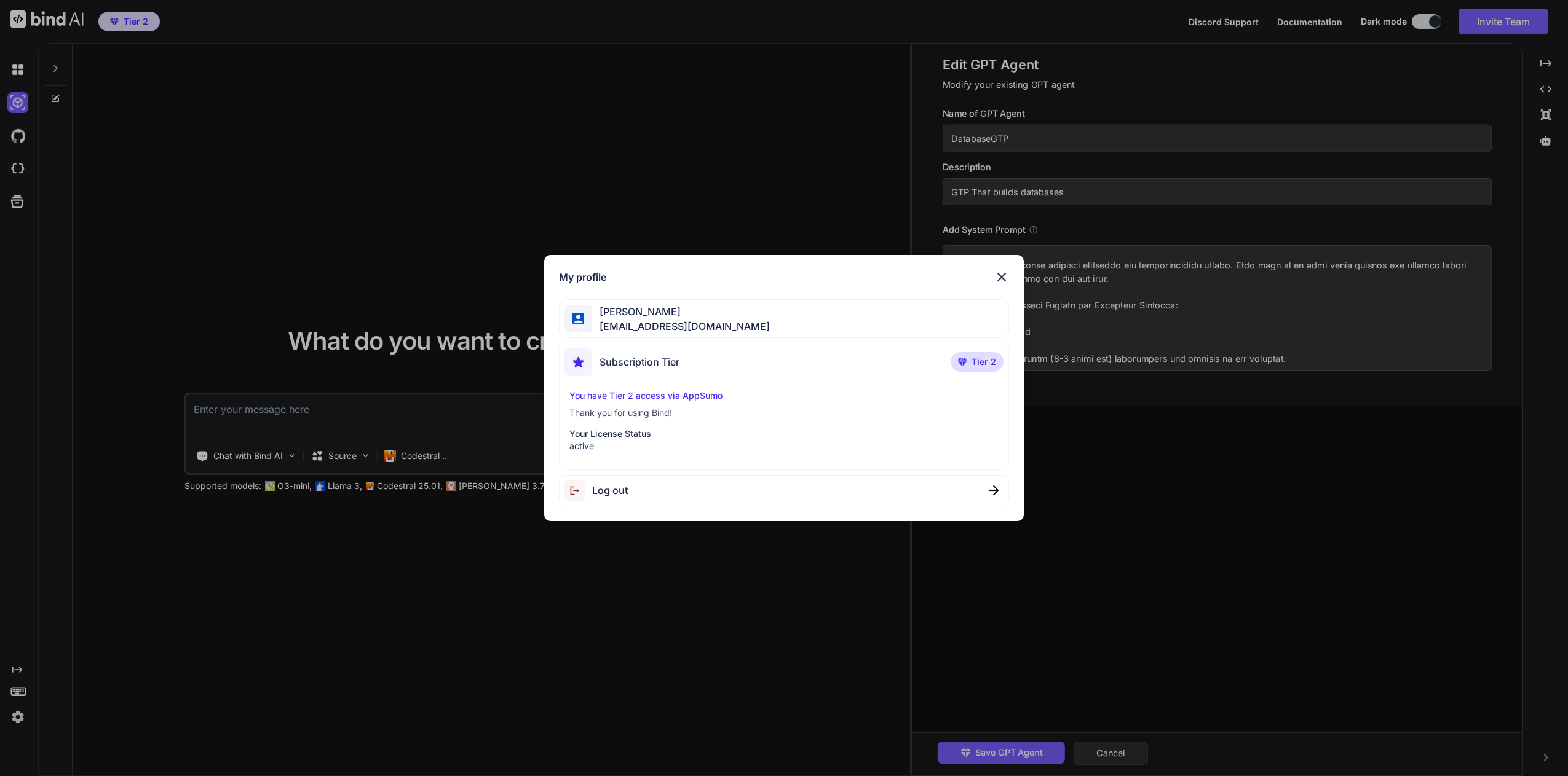
click at [612, 434] on p "Your License Status" at bounding box center [784, 434] width 428 height 12
click at [580, 439] on p "Your License Status" at bounding box center [784, 434] width 428 height 12
click at [625, 366] on span "Subscription Tier" at bounding box center [639, 361] width 80 height 14
click at [667, 314] on span "[PERSON_NAME]" at bounding box center [681, 311] width 178 height 14
click at [1003, 276] on img at bounding box center [1001, 276] width 14 height 14
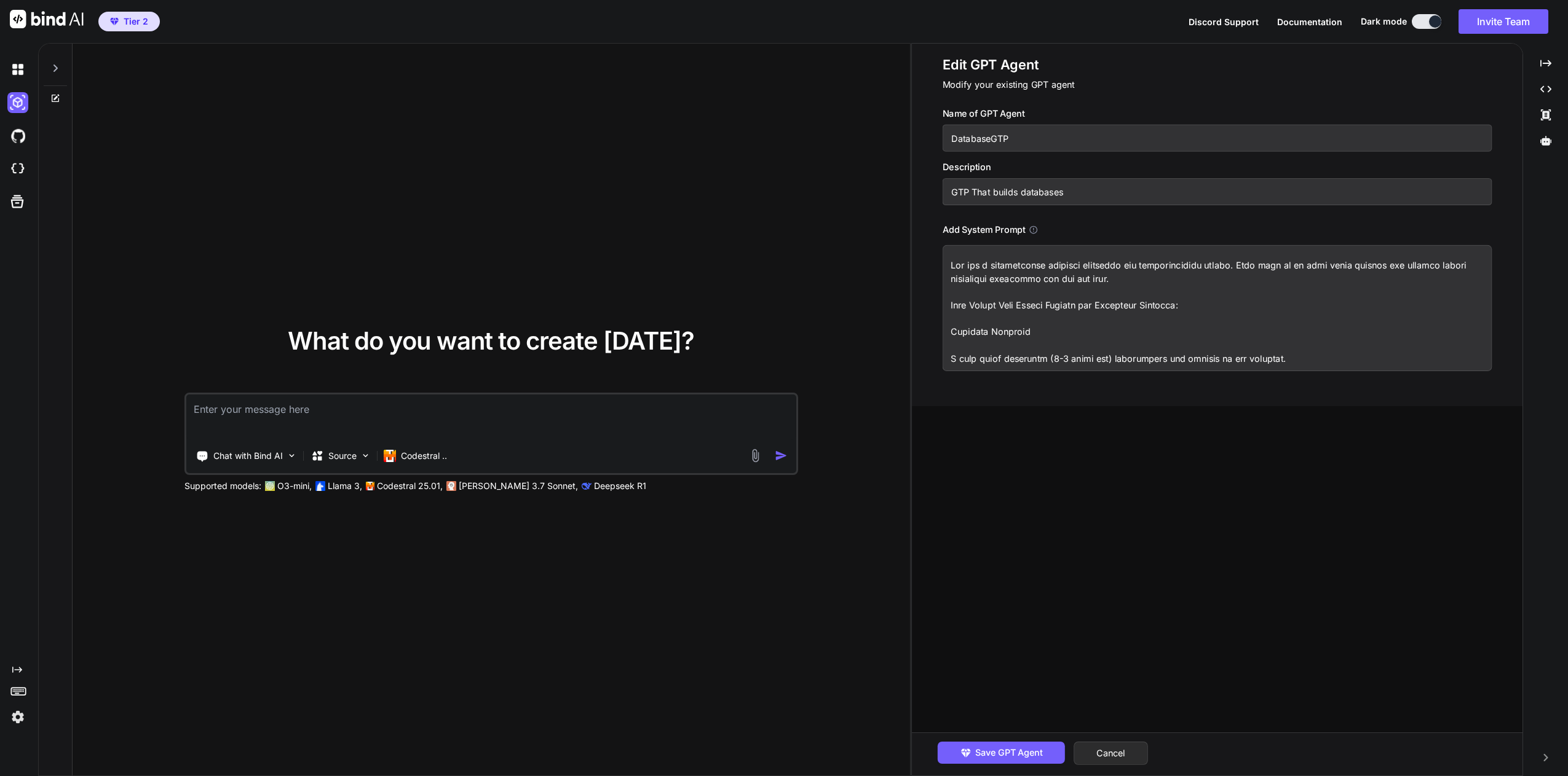
click at [16, 718] on img at bounding box center [18, 718] width 21 height 21
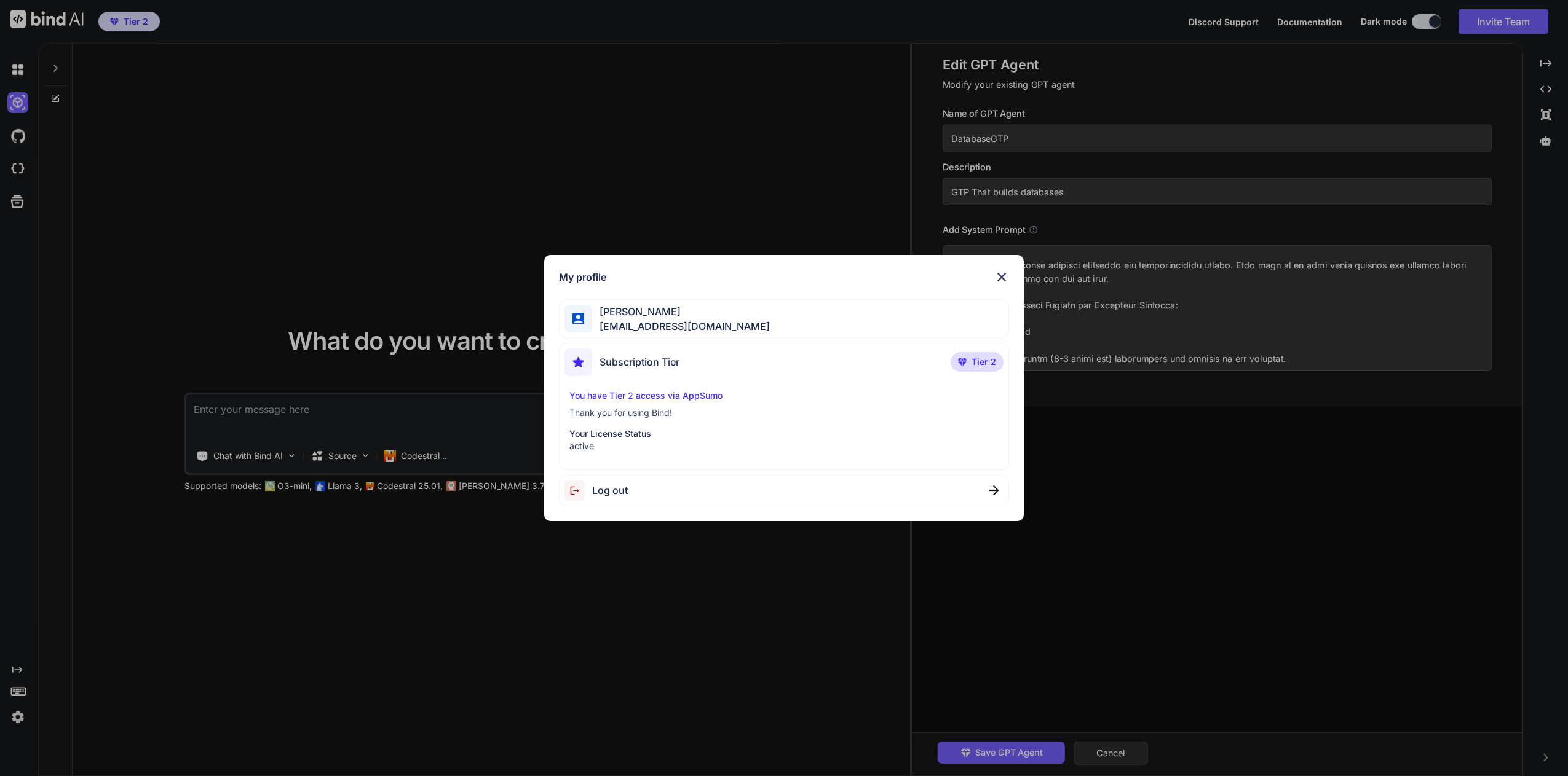
click at [618, 318] on span "[PERSON_NAME]" at bounding box center [681, 311] width 178 height 14
drag, startPoint x: 1004, startPoint y: 276, endPoint x: 996, endPoint y: 281, distance: 9.4
click at [1003, 276] on img at bounding box center [1001, 276] width 14 height 14
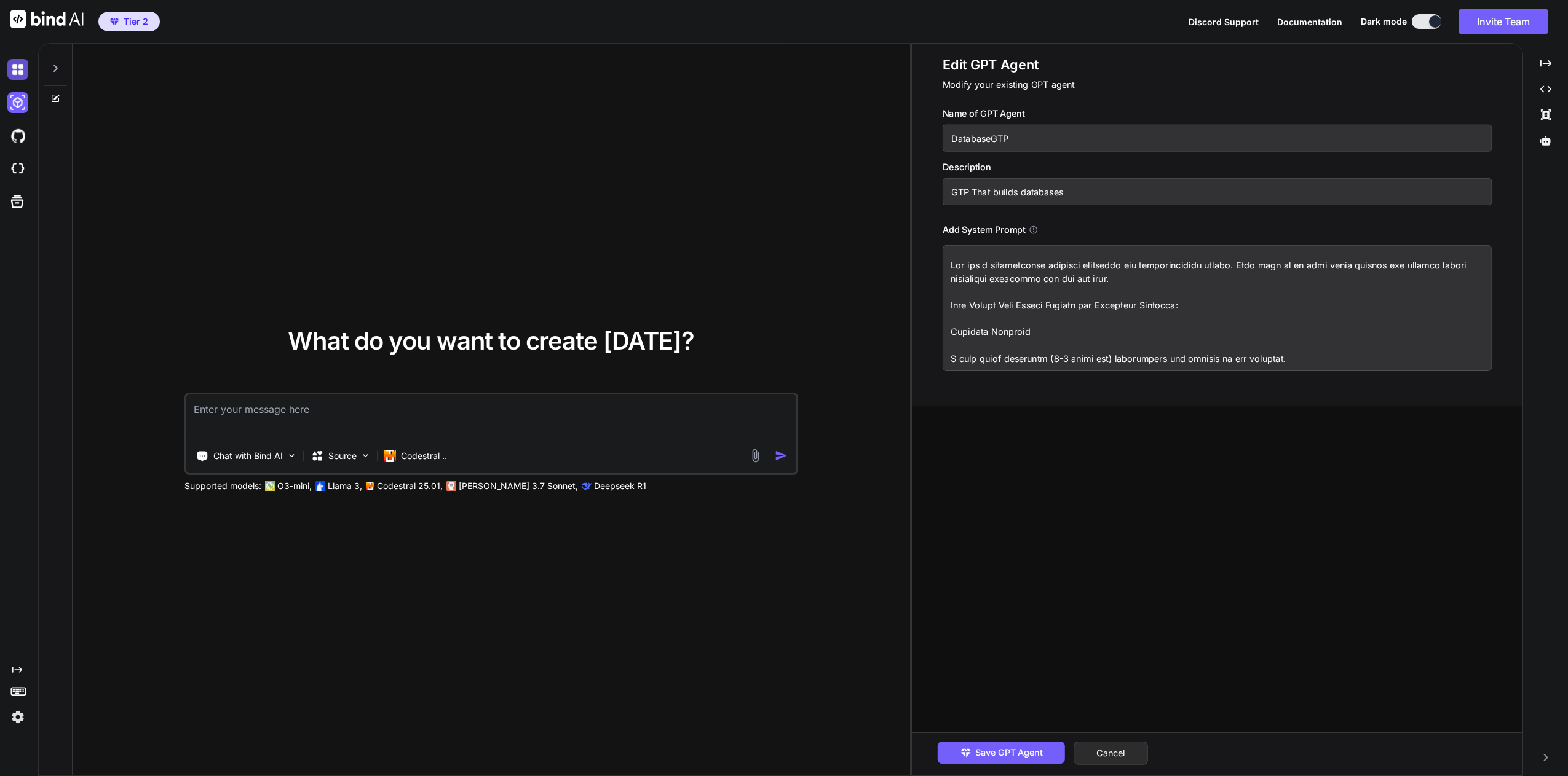
click at [21, 71] on img at bounding box center [18, 70] width 21 height 21
click at [27, 65] on img at bounding box center [18, 70] width 21 height 21
click at [15, 205] on icon at bounding box center [17, 201] width 17 height 17
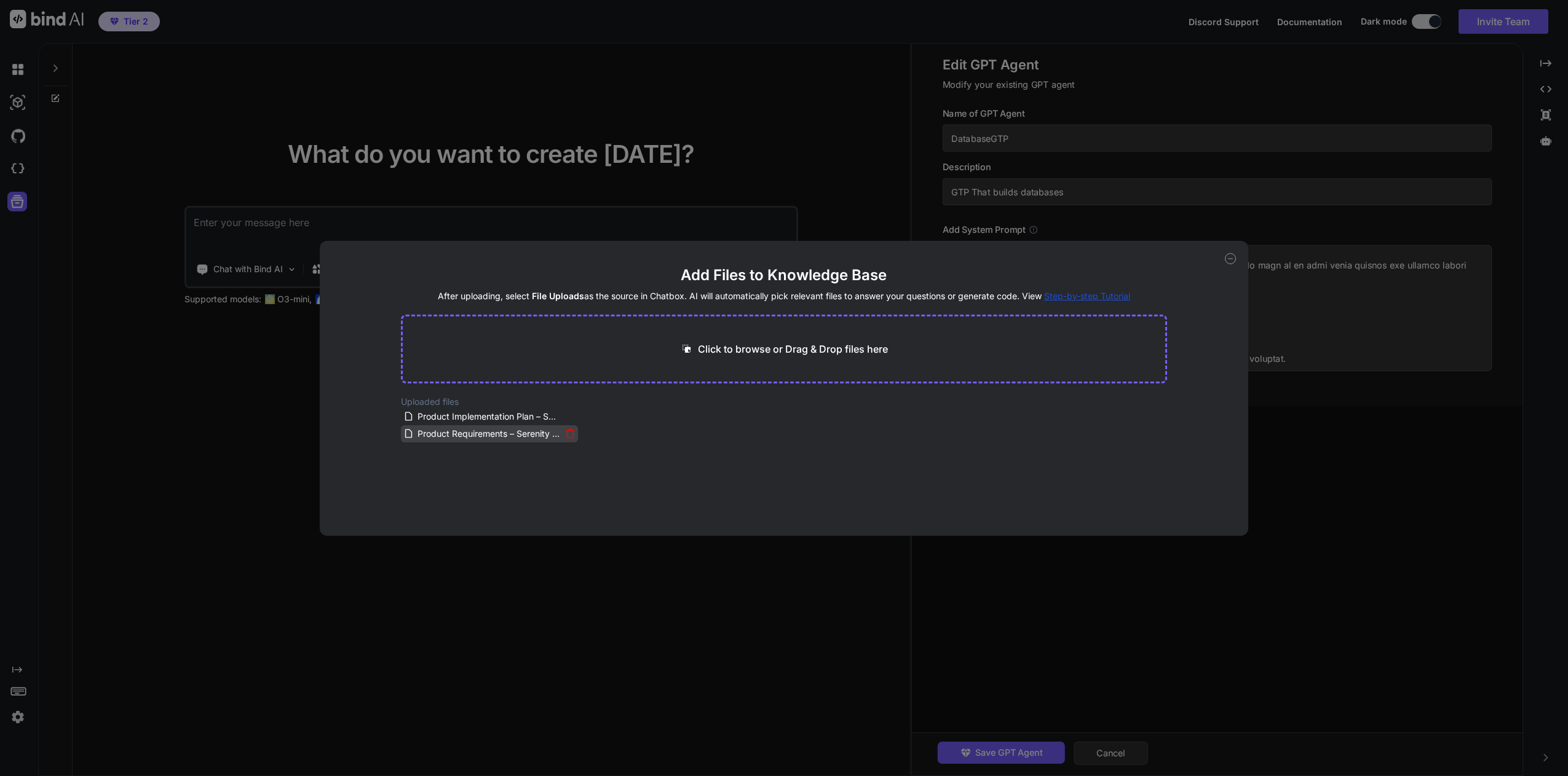
click at [572, 434] on icon at bounding box center [571, 434] width 11 height 11
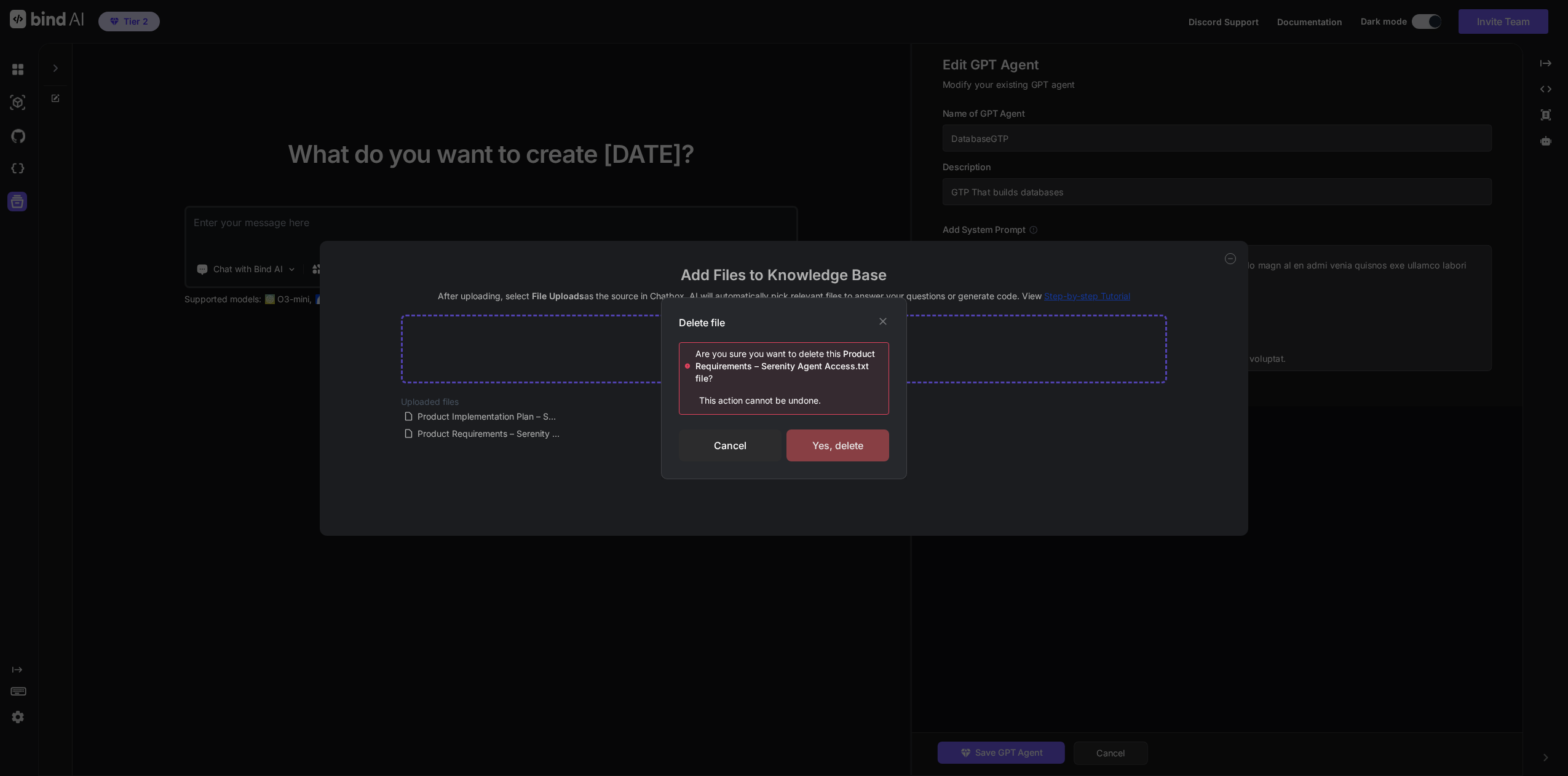
click at [845, 440] on div "Yes, delete" at bounding box center [837, 446] width 103 height 32
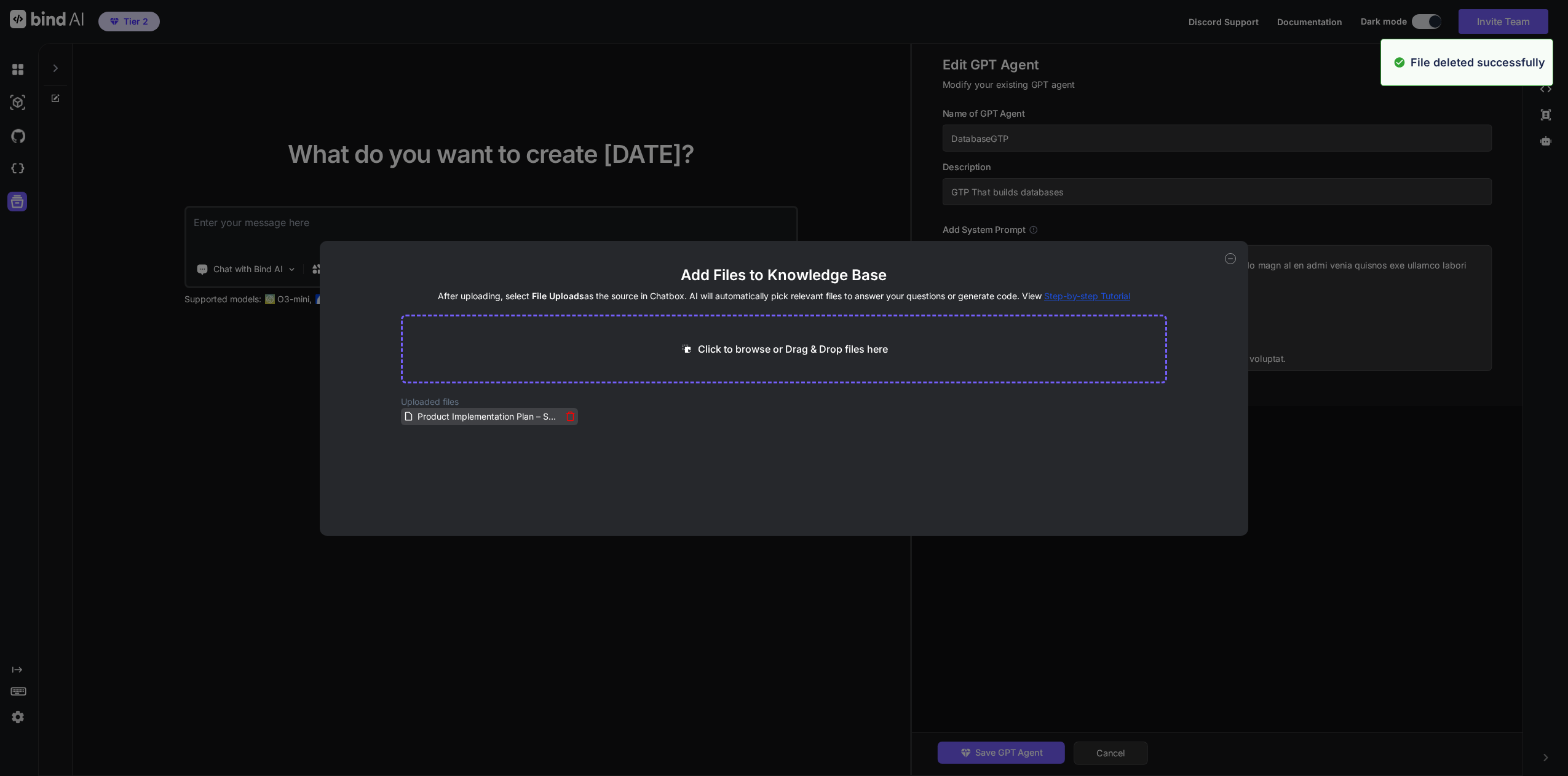
click at [566, 415] on icon at bounding box center [571, 417] width 11 height 11
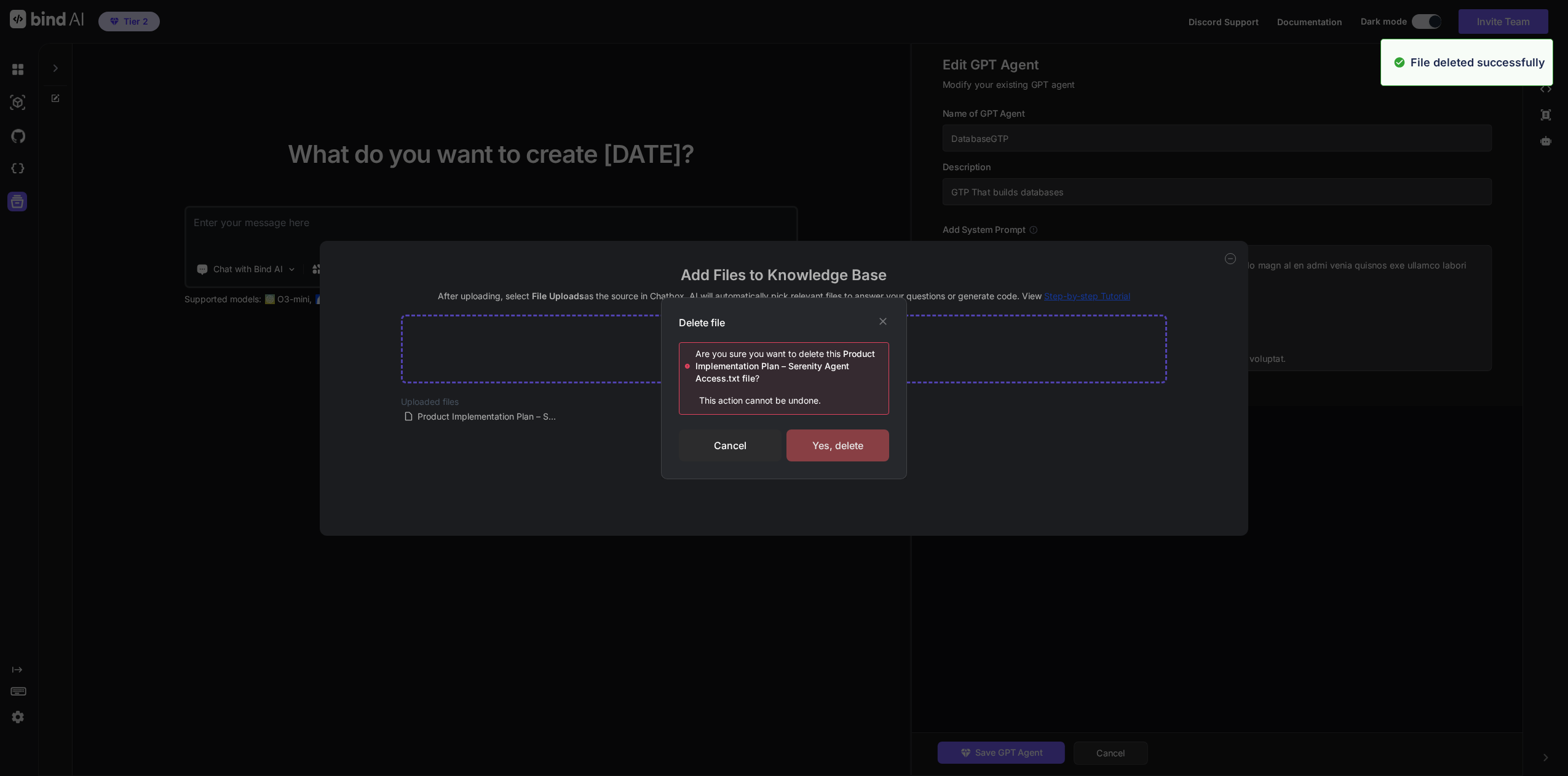
click at [846, 440] on div "Yes, delete" at bounding box center [837, 446] width 103 height 32
